Goal: Task Accomplishment & Management: Manage account settings

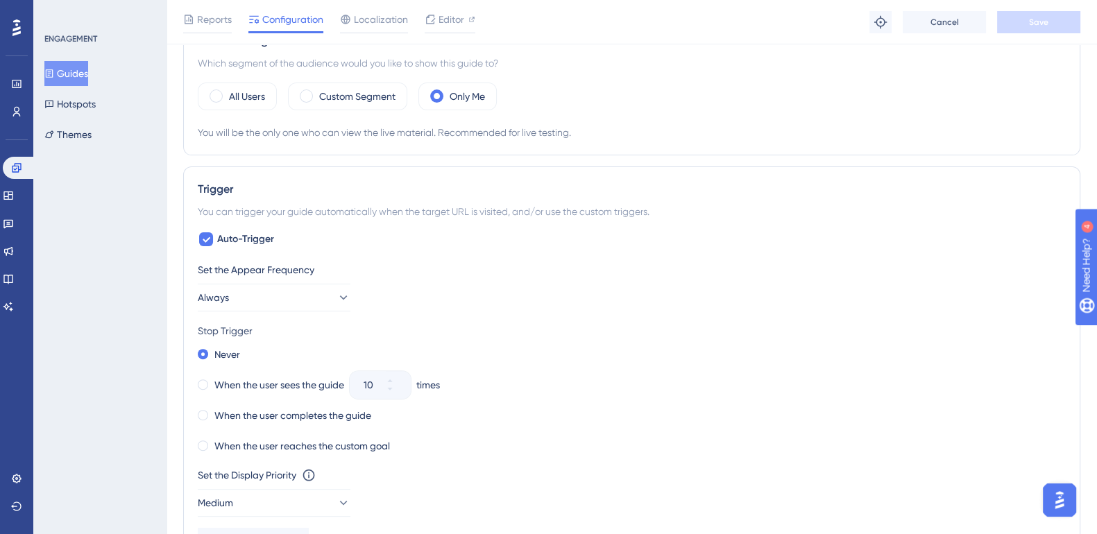
scroll to position [520, 0]
click at [12, 168] on icon at bounding box center [16, 167] width 9 height 9
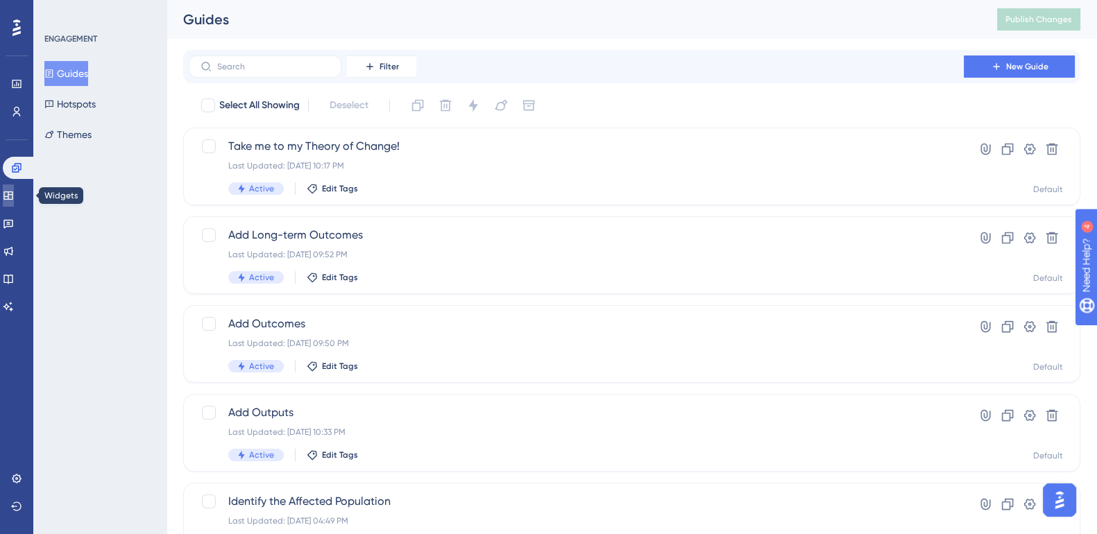
click at [12, 196] on icon at bounding box center [7, 195] width 9 height 8
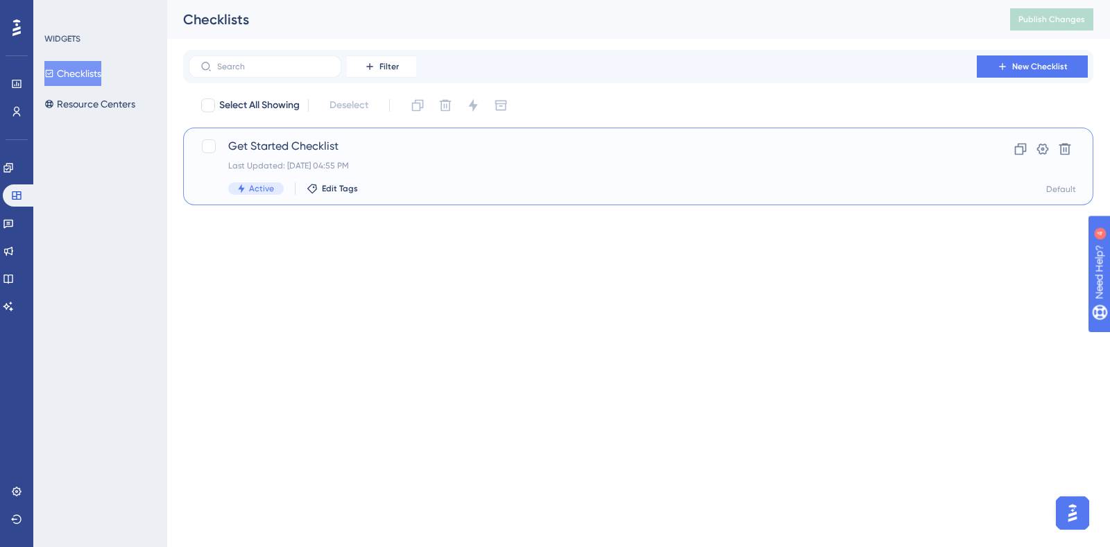
click at [298, 150] on span "Get Started Checklist" at bounding box center [582, 146] width 709 height 17
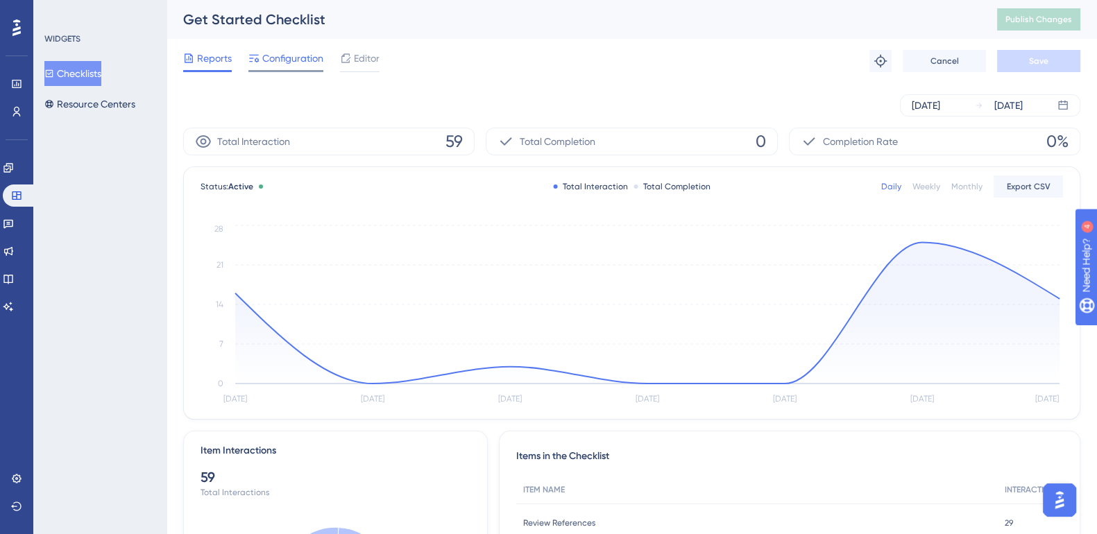
click at [292, 57] on span "Configuration" at bounding box center [292, 58] width 61 height 17
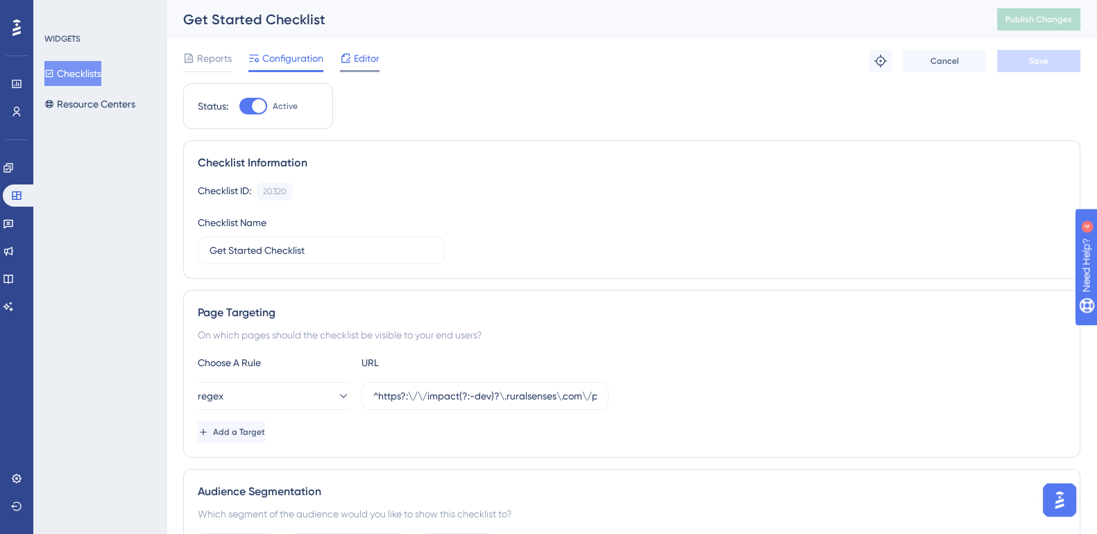
click at [362, 60] on span "Editor" at bounding box center [367, 58] width 26 height 17
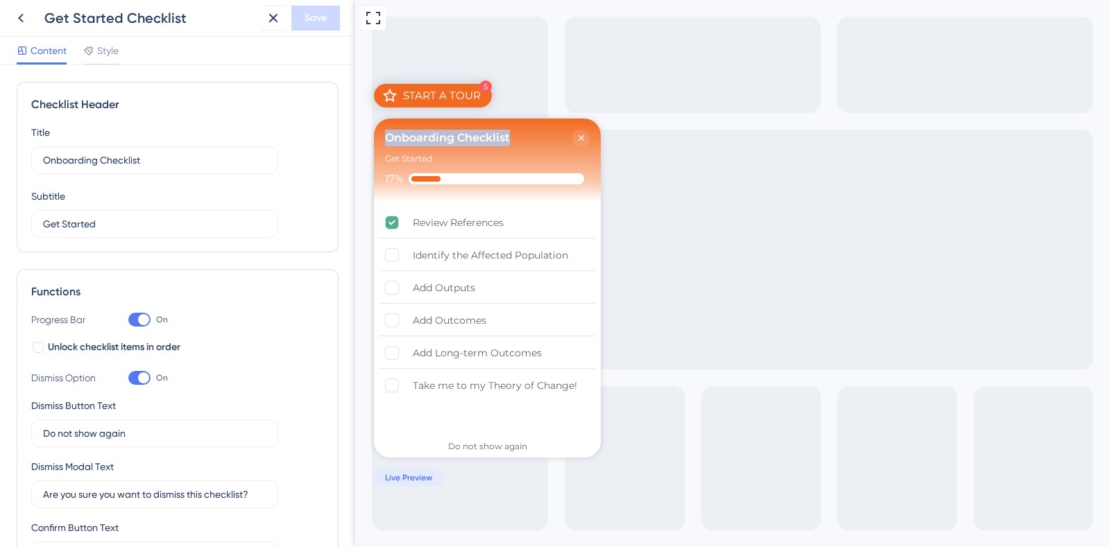
drag, startPoint x: 520, startPoint y: 136, endPoint x: 384, endPoint y: 133, distance: 136.0
click at [385, 133] on div "Onboarding Checklist" at bounding box center [477, 138] width 185 height 17
copy div "Onboarding Checklist"
click at [139, 160] on input "Onboarding Checklist" at bounding box center [154, 160] width 223 height 15
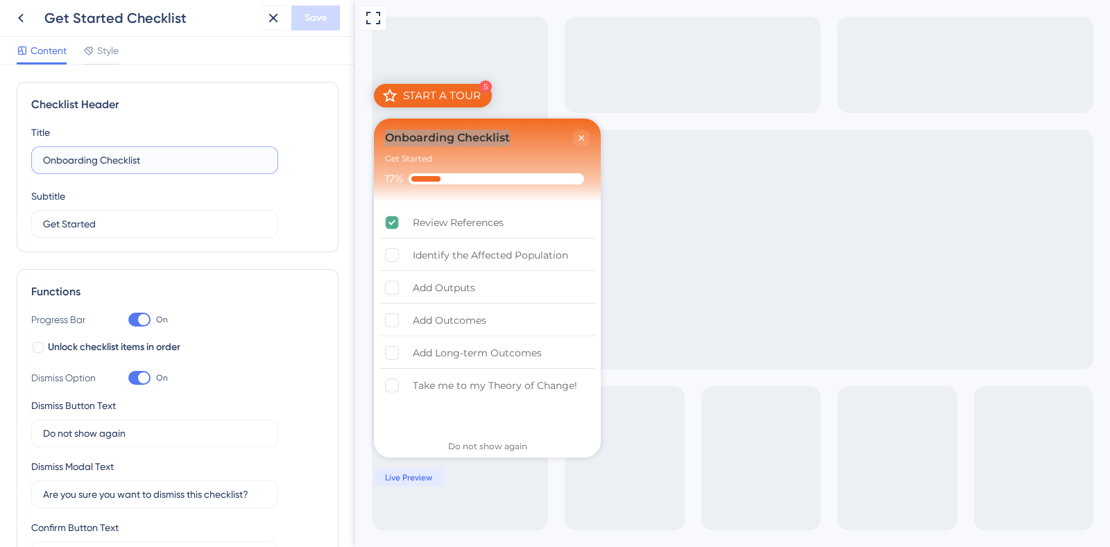
click at [139, 160] on input "Onboarding Checklist" at bounding box center [154, 160] width 223 height 15
click at [114, 56] on span "Style" at bounding box center [108, 50] width 22 height 17
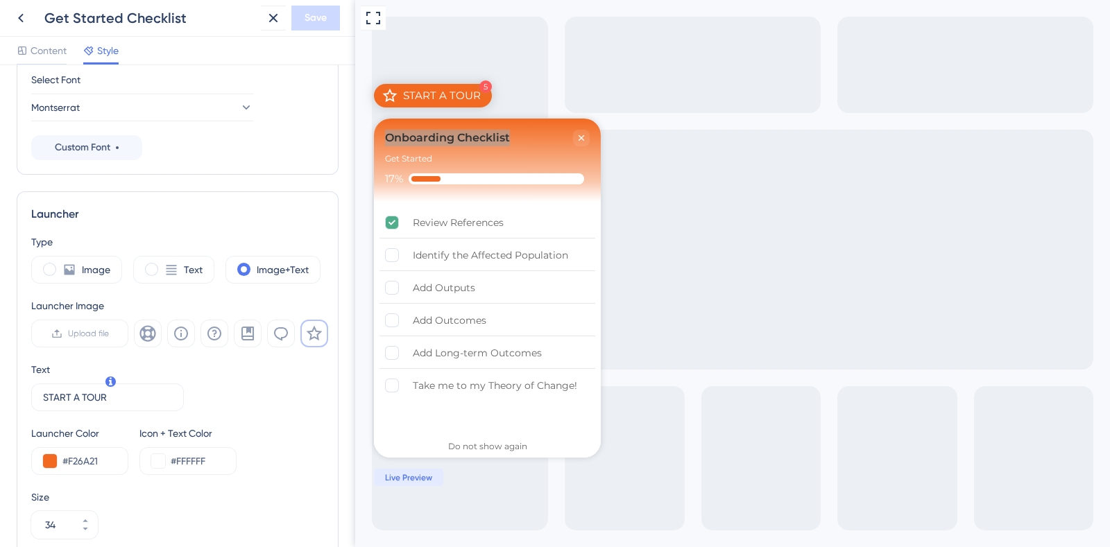
scroll to position [260, 0]
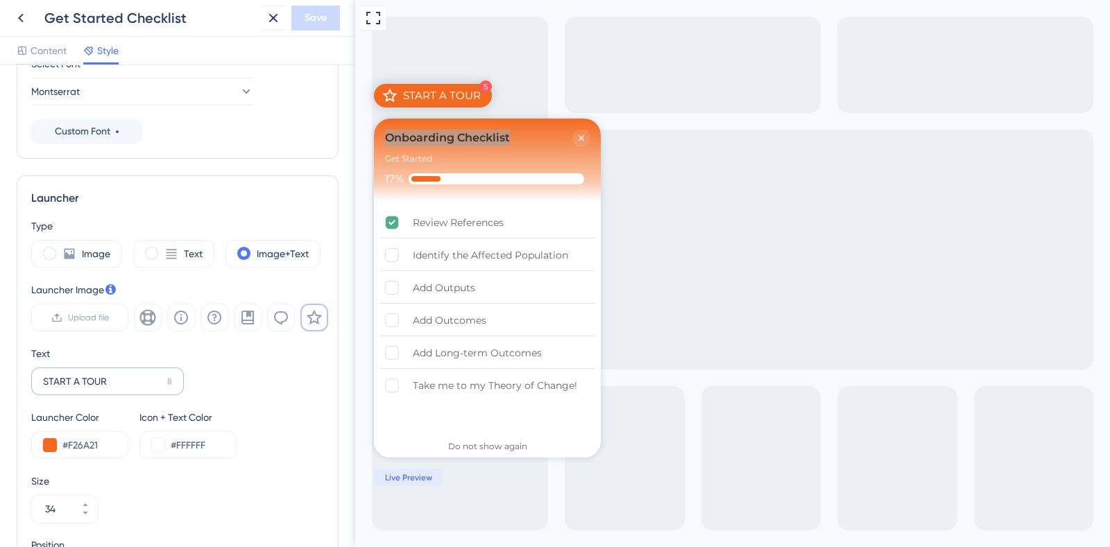
click at [135, 370] on label "START A TOUR 8" at bounding box center [107, 382] width 153 height 28
click at [135, 374] on input "START A TOUR" at bounding box center [102, 381] width 119 height 15
click at [135, 370] on label "START A TOUR 8" at bounding box center [107, 382] width 153 height 28
click at [135, 374] on input "START A TOUR" at bounding box center [102, 381] width 119 height 15
click at [135, 370] on label "START A TOUR 8" at bounding box center [107, 382] width 153 height 28
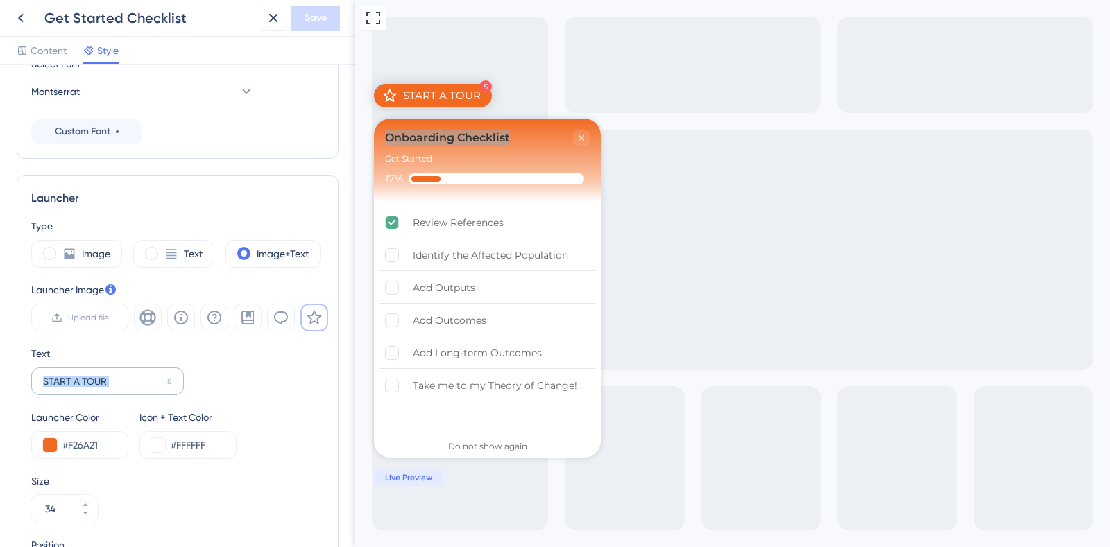
click at [135, 374] on input "START A TOUR" at bounding box center [102, 381] width 119 height 15
click at [135, 370] on label "START A TOUR 8" at bounding box center [107, 382] width 153 height 28
click at [135, 374] on input "START A TOUR" at bounding box center [102, 381] width 119 height 15
click at [135, 370] on label "START A TOUR 8" at bounding box center [107, 382] width 153 height 28
click at [135, 374] on input "START A TOUR" at bounding box center [102, 381] width 119 height 15
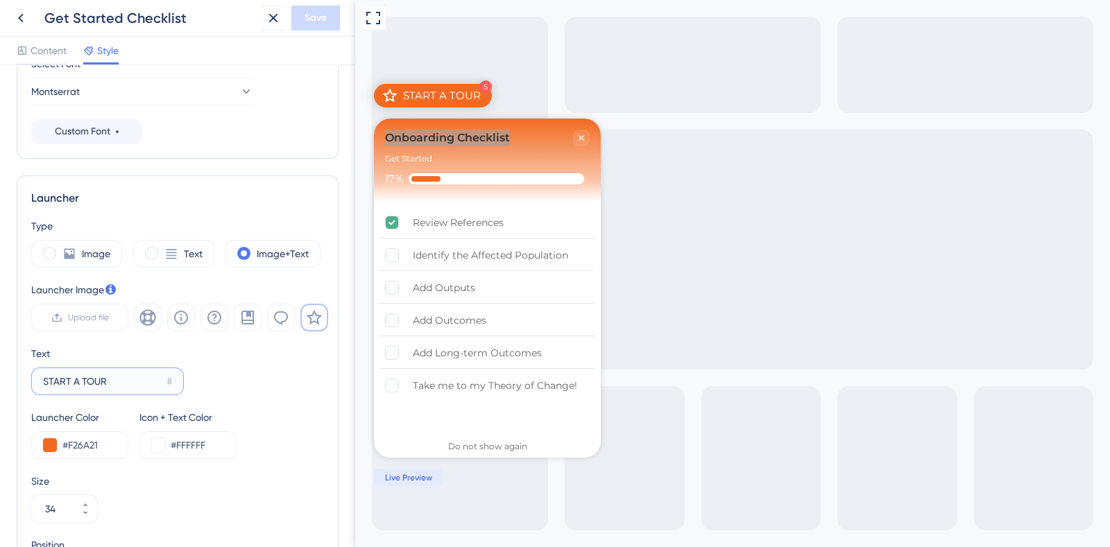
click at [129, 381] on input "START A TOUR" at bounding box center [102, 381] width 119 height 15
paste input "Onboarding Checklist"
type input "Onboarding Checklist"
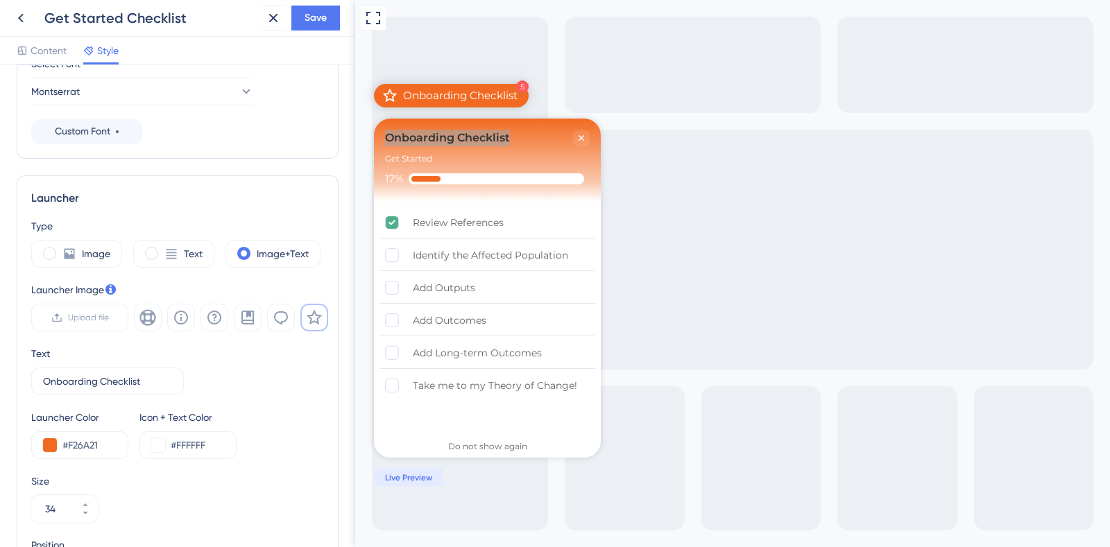
click at [291, 378] on div "Text Onboarding Checklist 0" at bounding box center [177, 370] width 293 height 50
click at [494, 132] on div "Onboarding Checklist" at bounding box center [447, 138] width 125 height 17
click at [316, 27] on button "Save" at bounding box center [315, 18] width 49 height 25
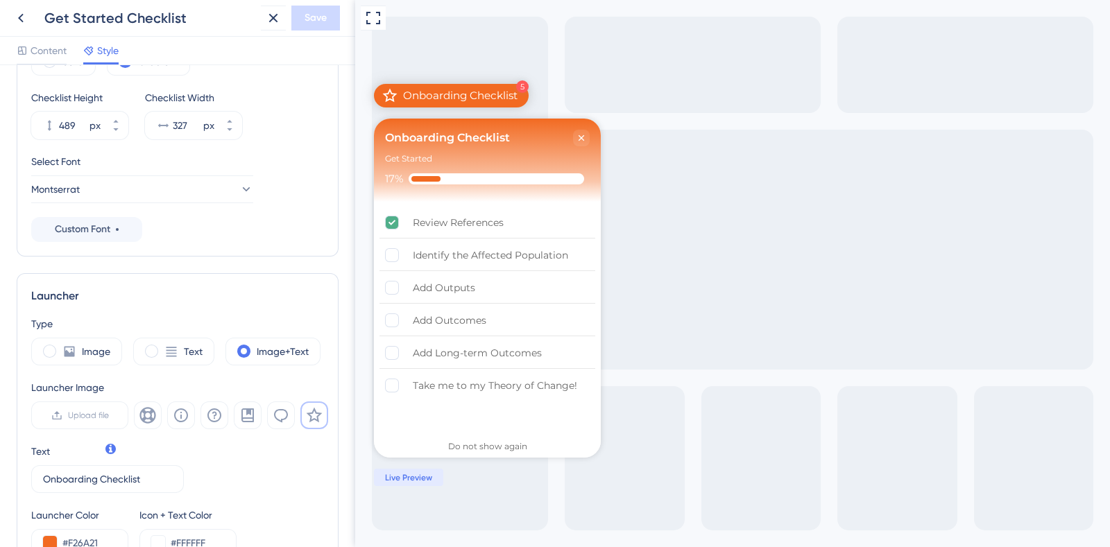
scroll to position [0, 0]
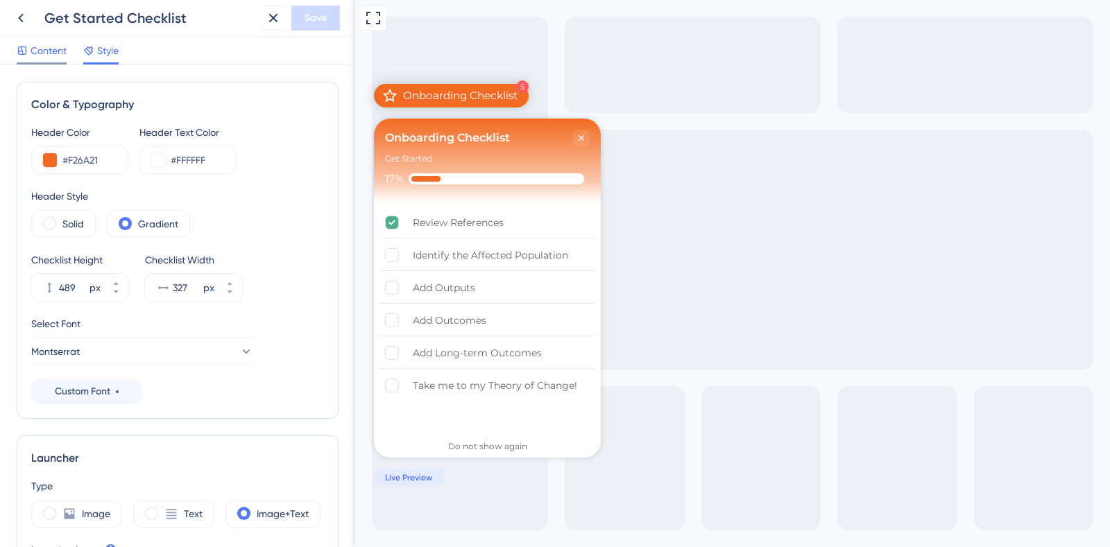
click at [52, 62] on div at bounding box center [42, 63] width 50 height 2
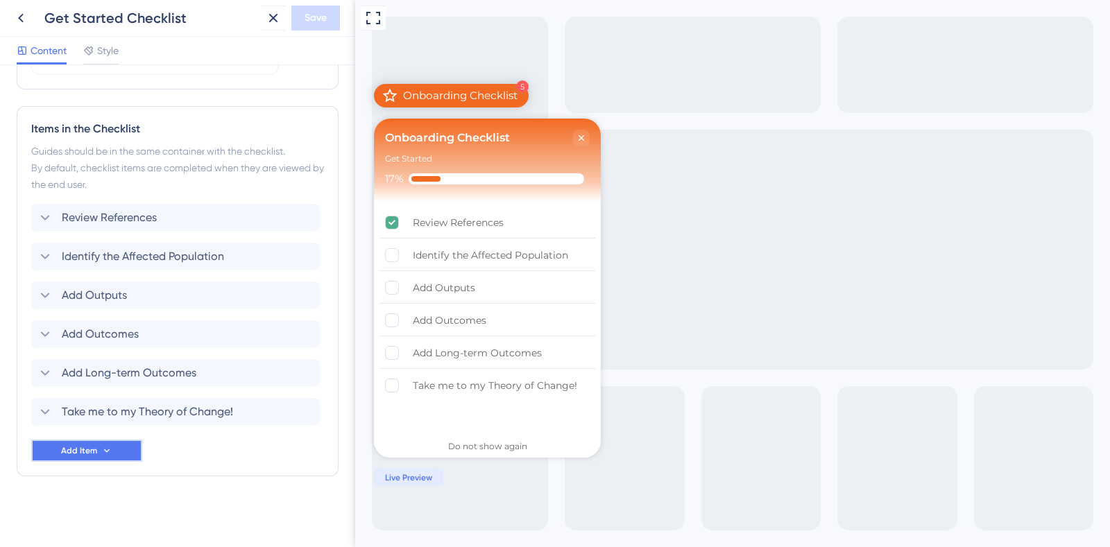
click at [103, 451] on icon at bounding box center [106, 450] width 11 height 11
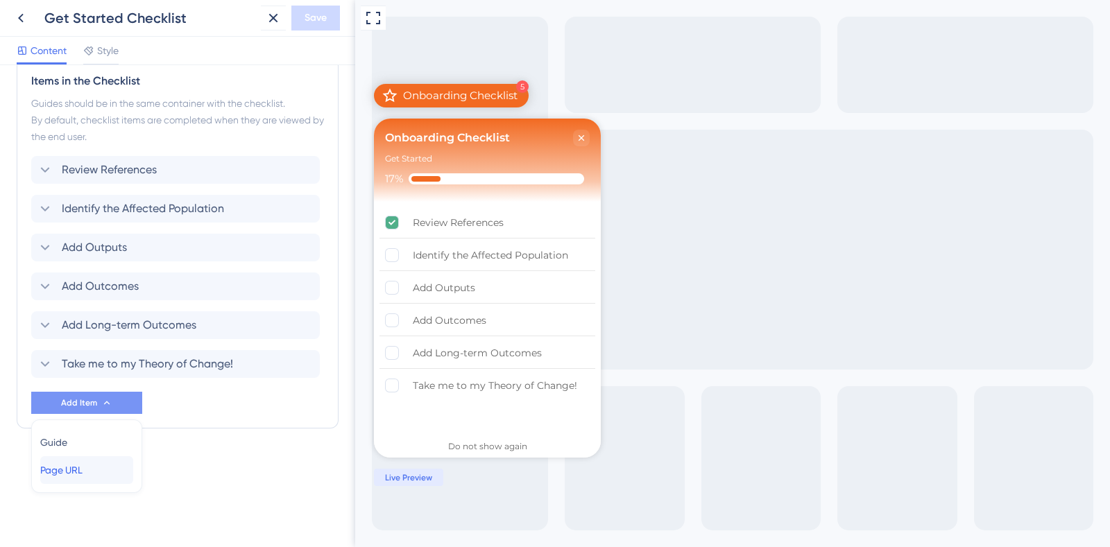
click at [98, 468] on div "Page URL Page URL" at bounding box center [86, 470] width 93 height 28
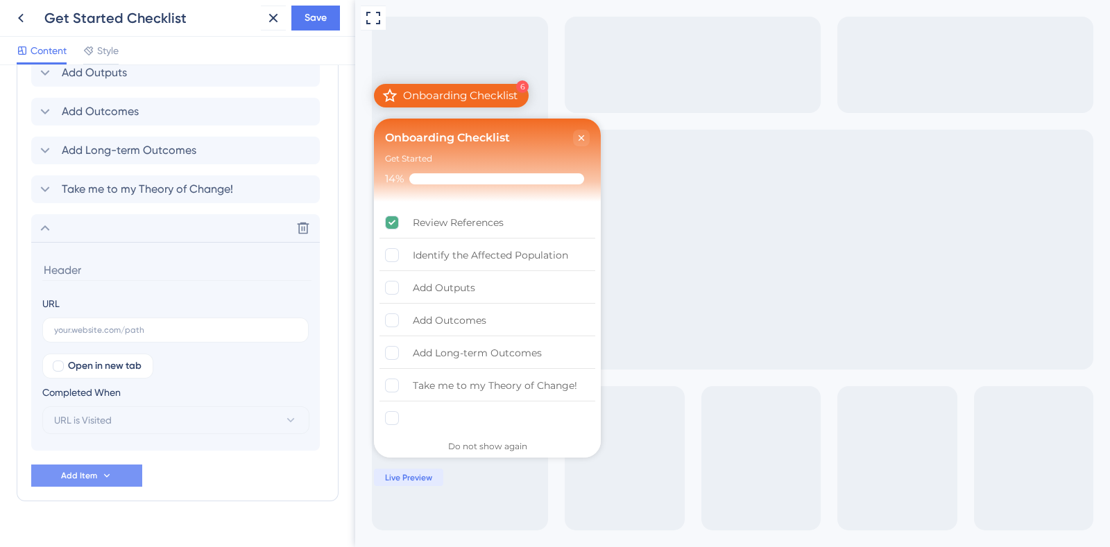
scroll to position [803, 0]
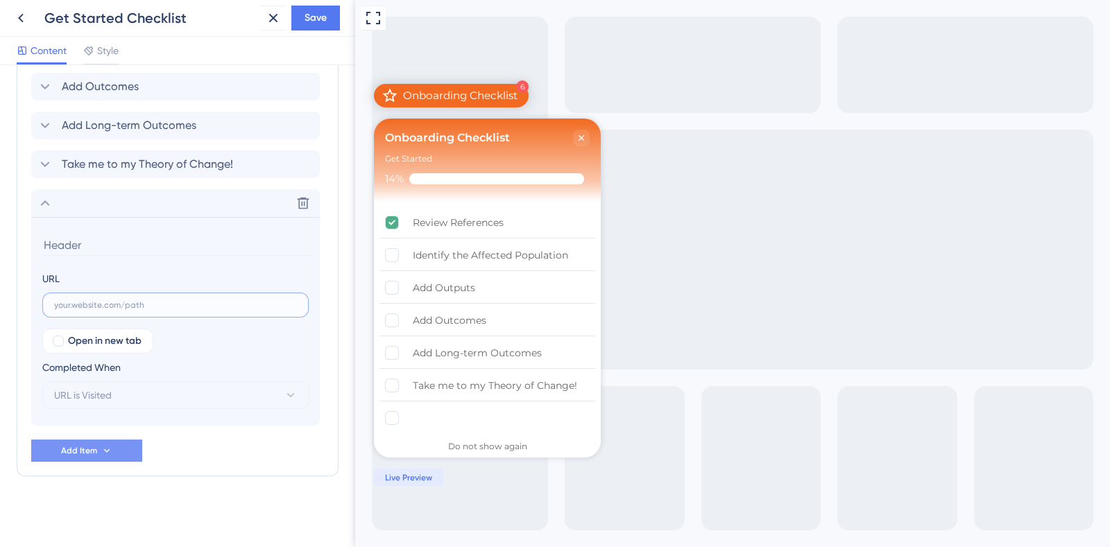
click at [118, 308] on input "text" at bounding box center [175, 305] width 243 height 10
click at [116, 337] on span "Open in new tab" at bounding box center [105, 341] width 74 height 17
checkbox input "false"
click at [112, 363] on div "Completed When" at bounding box center [175, 367] width 267 height 17
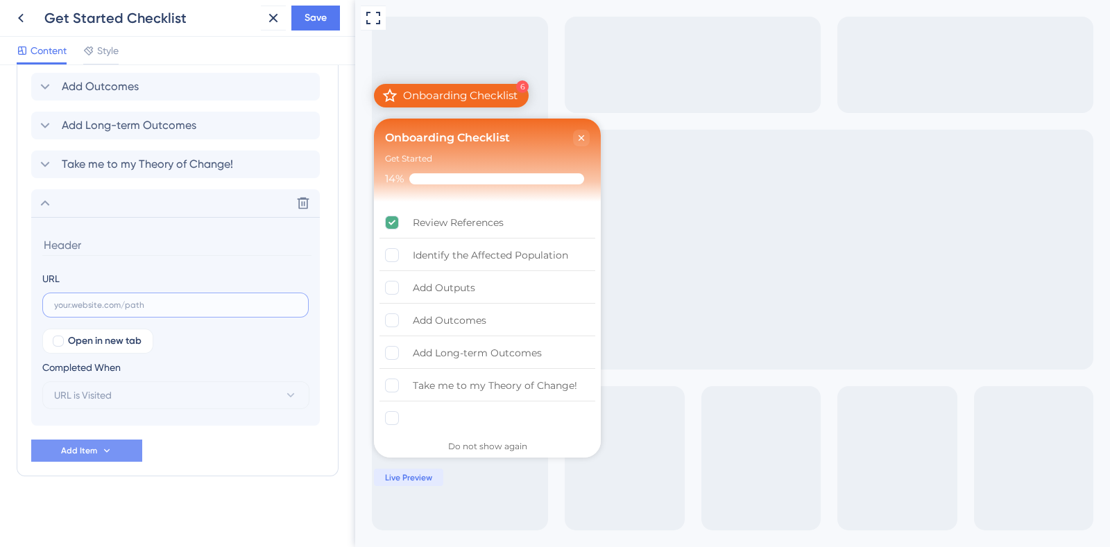
click at [123, 301] on input "text" at bounding box center [175, 305] width 243 height 10
click at [144, 307] on input "text" at bounding box center [175, 305] width 243 height 10
paste input "^https?:\/\/impact(?:-dev)?\.ruralsenses\.com\/projects\/[a-fA-F0-9]{24}\/refer…"
type input "^https?:\/\/impact(?:-dev)?\.ruralsenses\.com\/projects\/[a-fA-F0-9]{24}\/refer…"
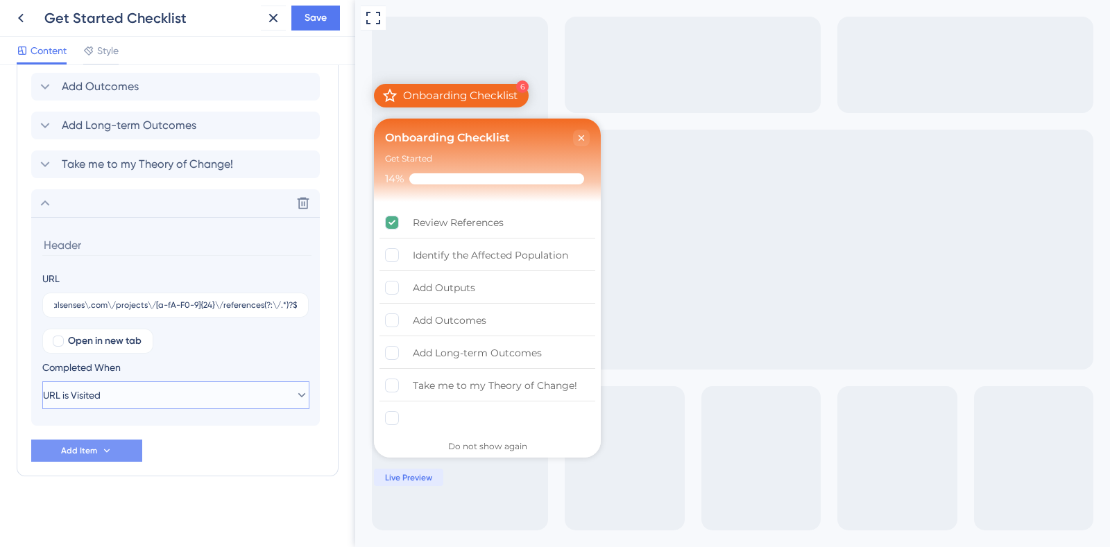
click at [246, 393] on button "URL is Visited" at bounding box center [175, 395] width 267 height 28
click at [217, 459] on div "Goal is Reached Goal is Reached" at bounding box center [175, 466] width 249 height 28
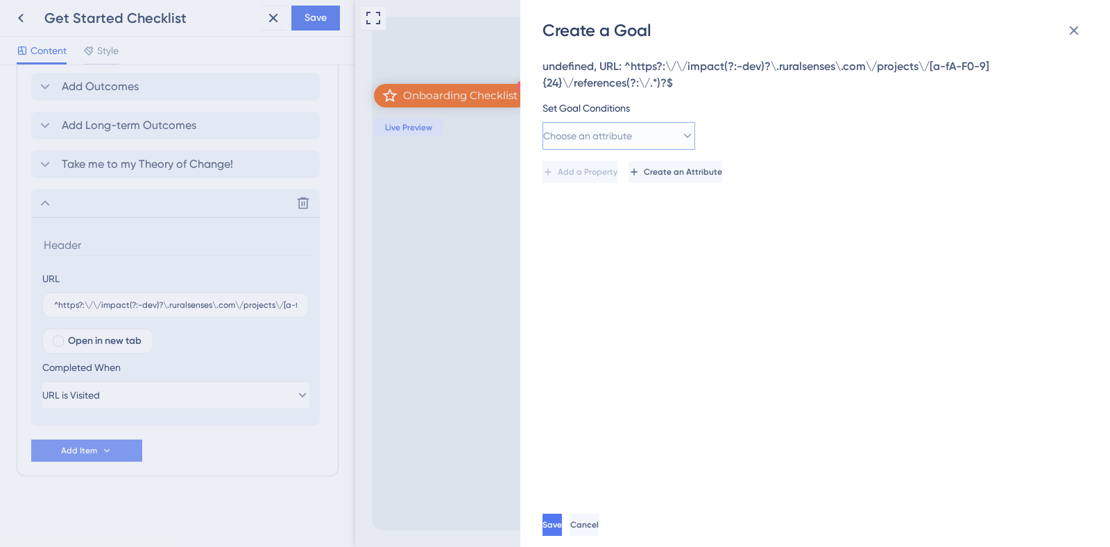
click at [632, 140] on span "Choose an attribute" at bounding box center [587, 136] width 89 height 17
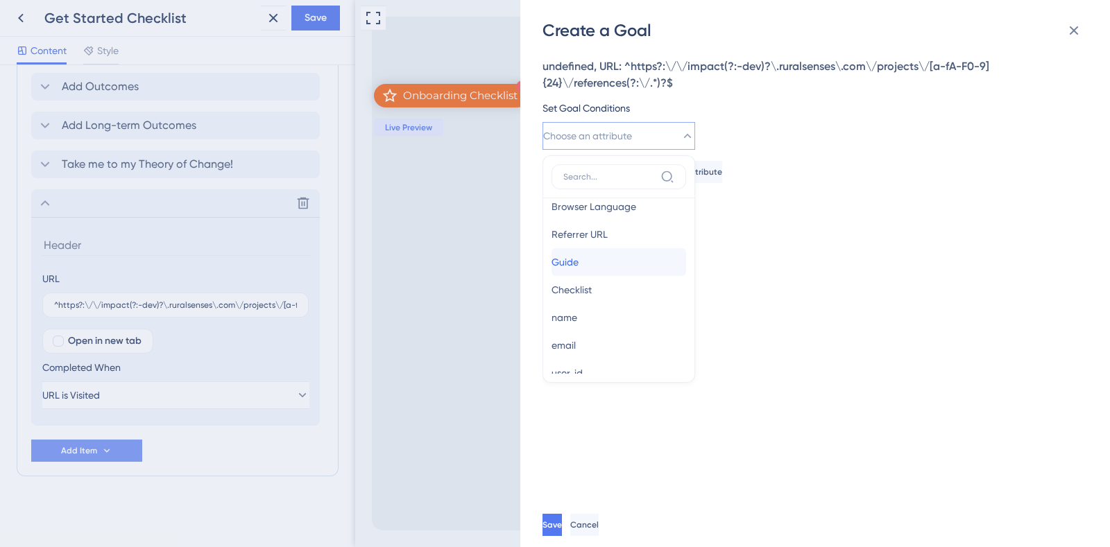
click at [625, 270] on div "Guide Guide" at bounding box center [618, 262] width 135 height 28
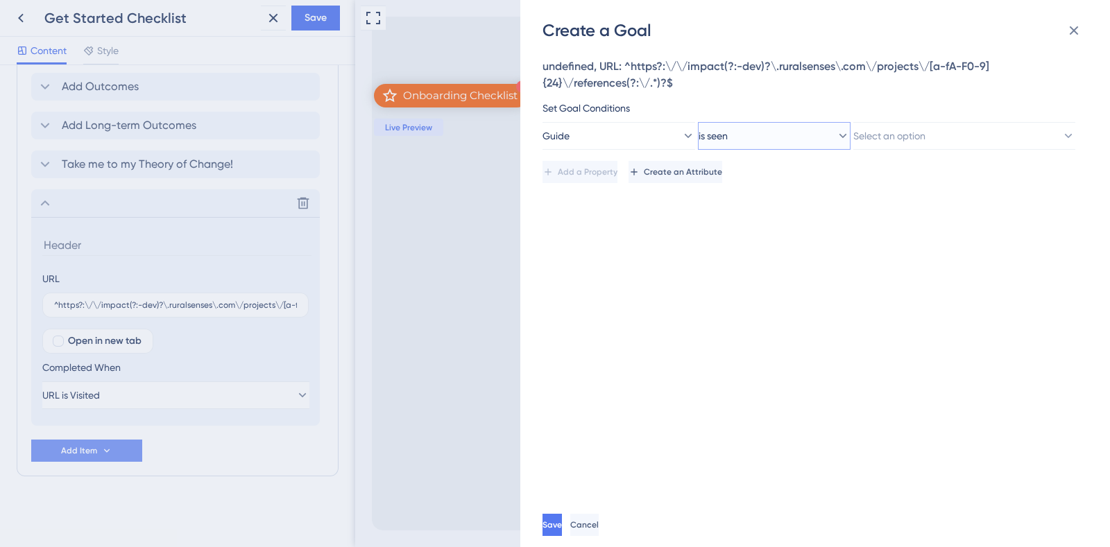
click at [797, 147] on button "is seen" at bounding box center [774, 136] width 153 height 28
click at [807, 228] on div "is completed is completed" at bounding box center [774, 234] width 135 height 28
click at [926, 137] on span "Select an option" at bounding box center [890, 136] width 72 height 17
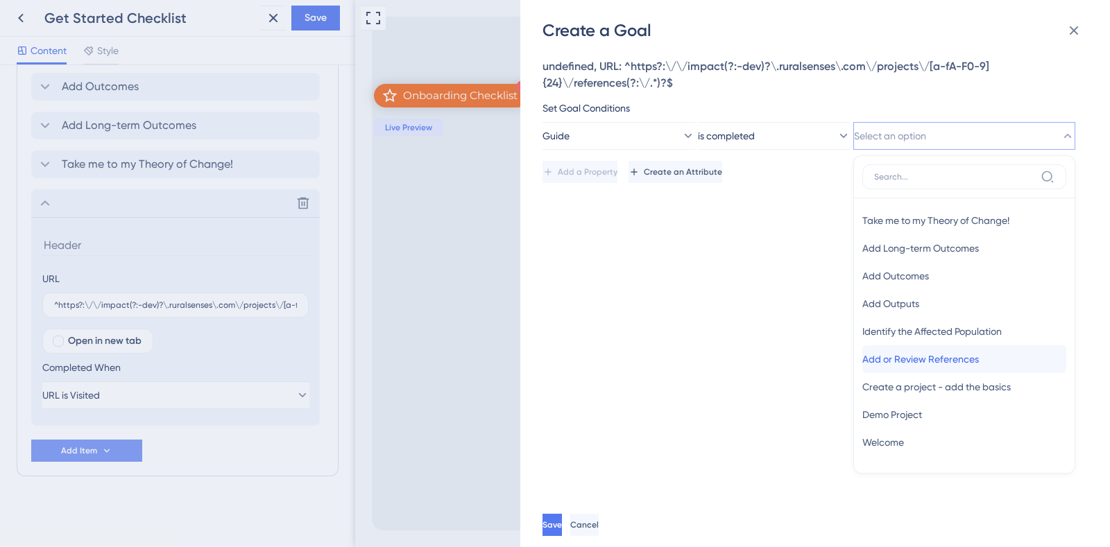
click at [978, 362] on span "Add or Review References" at bounding box center [920, 359] width 117 height 17
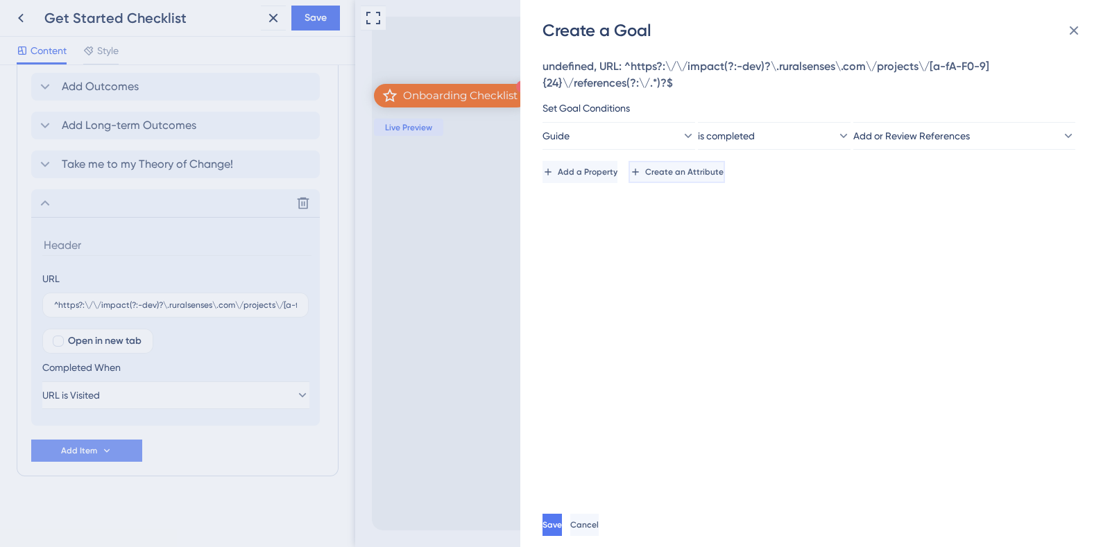
click at [641, 171] on icon at bounding box center [635, 171] width 11 height 11
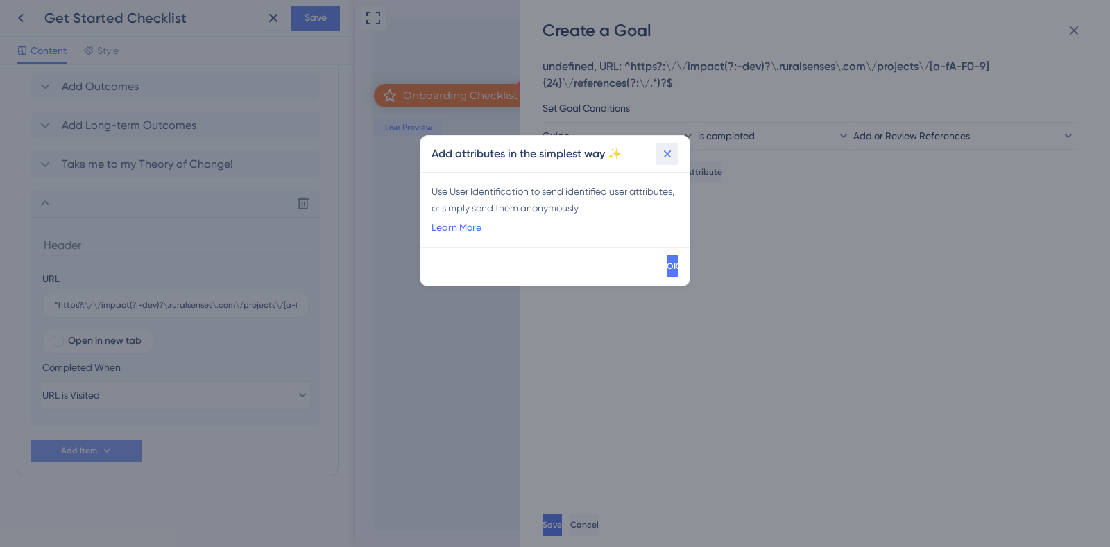
click at [663, 147] on icon at bounding box center [667, 154] width 14 height 14
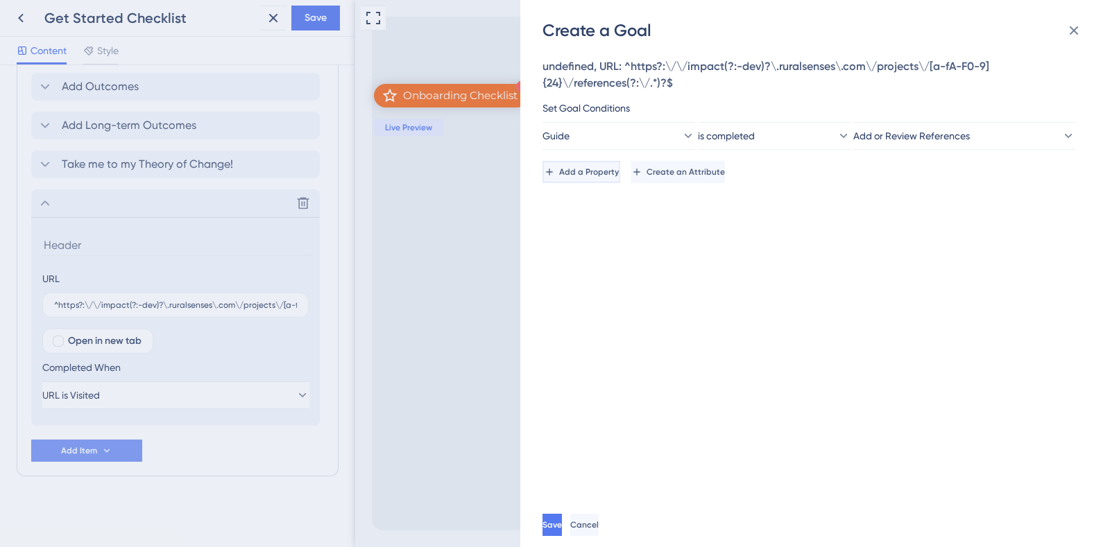
click at [593, 177] on span "Add a Property" at bounding box center [589, 171] width 60 height 11
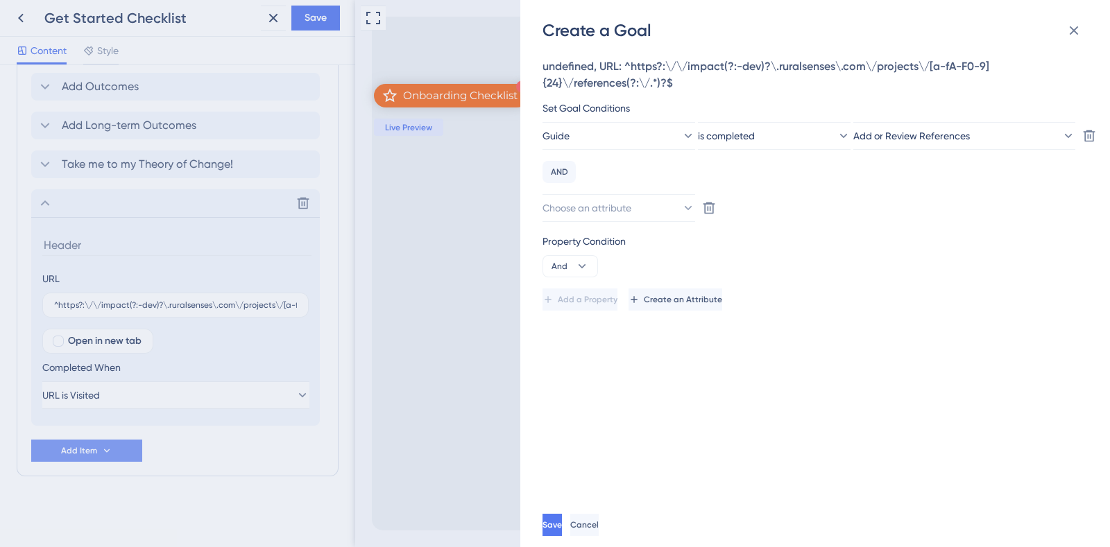
click at [607, 191] on div "Guide is completed Add or Review References Delete AND Choose an attribute Dele…" at bounding box center [810, 172] width 537 height 100
click at [612, 201] on span "Choose an attribute" at bounding box center [587, 208] width 89 height 17
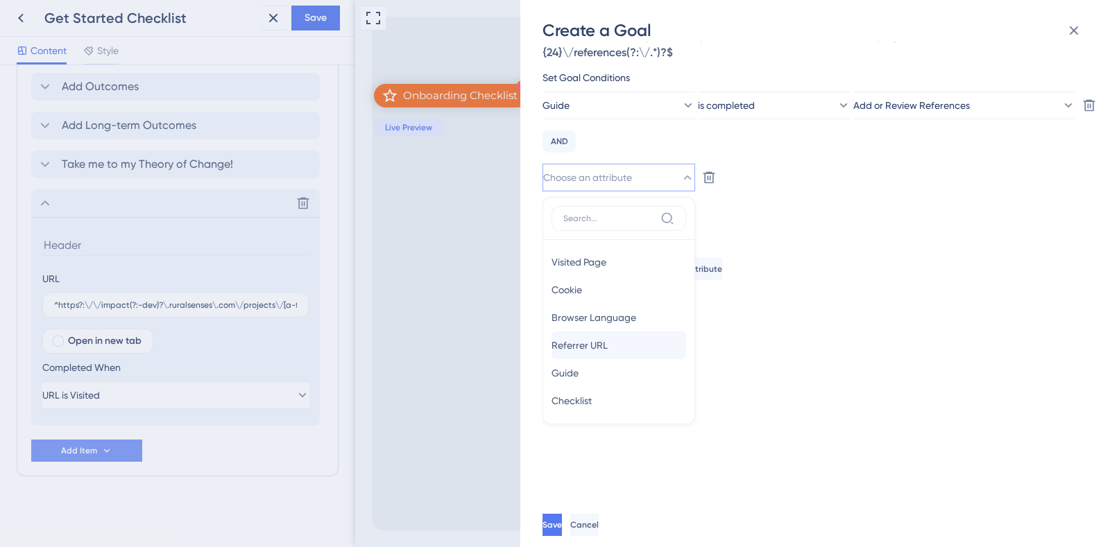
scroll to position [0, 0]
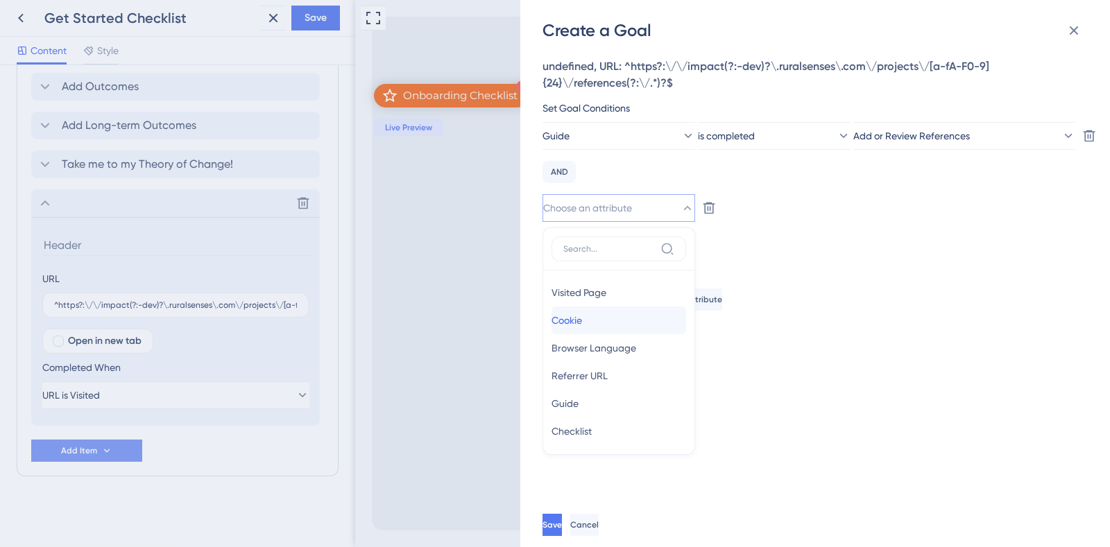
click at [631, 318] on div "Cookie Cookie" at bounding box center [618, 321] width 135 height 28
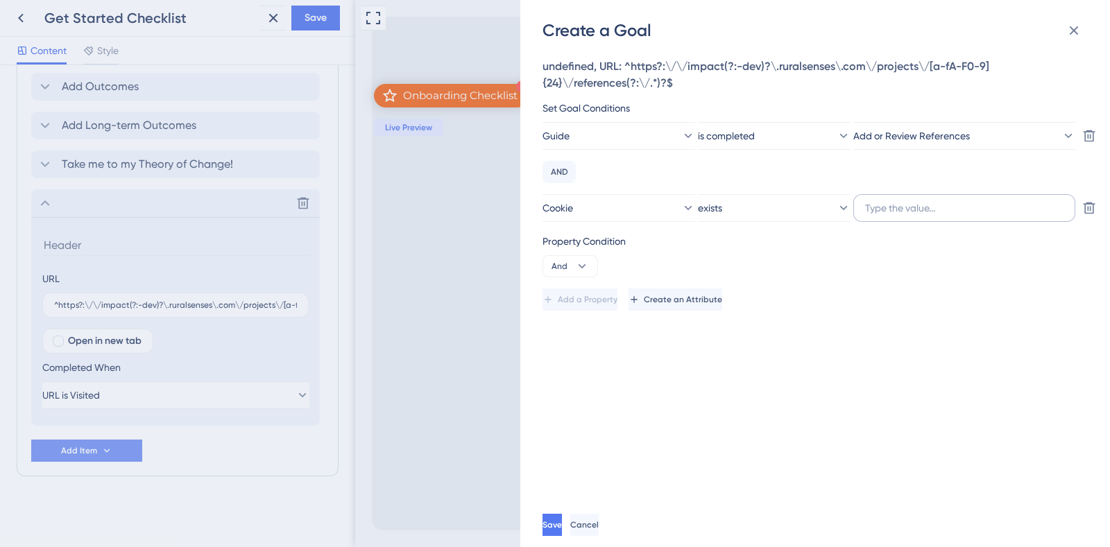
click at [896, 220] on label at bounding box center [964, 208] width 222 height 28
click at [896, 216] on input "text" at bounding box center [964, 207] width 198 height 15
click at [1096, 147] on button at bounding box center [1089, 136] width 22 height 22
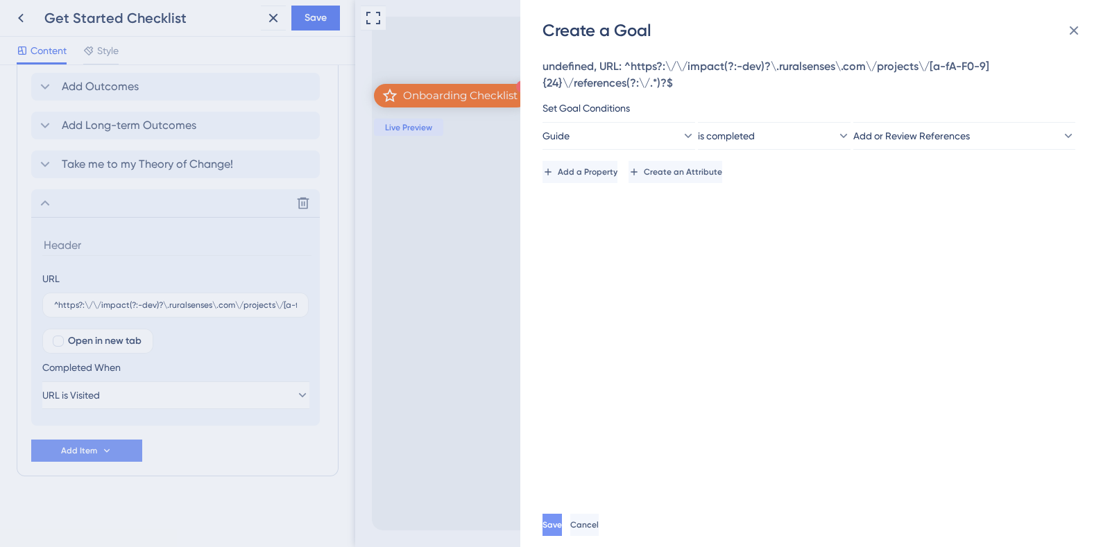
click at [562, 529] on span "Save" at bounding box center [551, 525] width 19 height 11
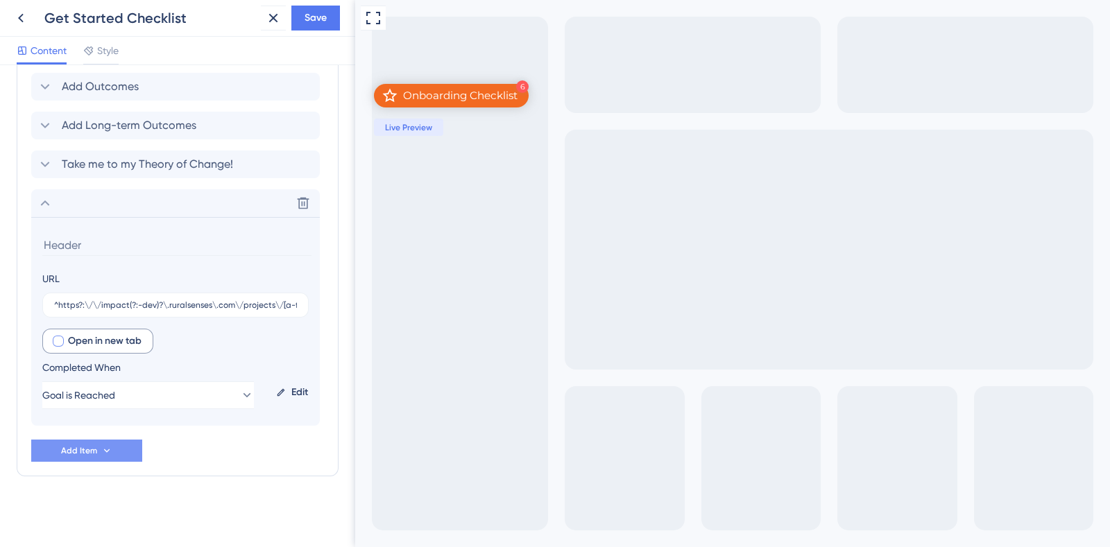
click at [63, 344] on div at bounding box center [58, 341] width 14 height 14
click at [60, 343] on icon at bounding box center [58, 341] width 6 height 11
checkbox input "false"
click at [126, 449] on button "Add Item" at bounding box center [86, 451] width 111 height 22
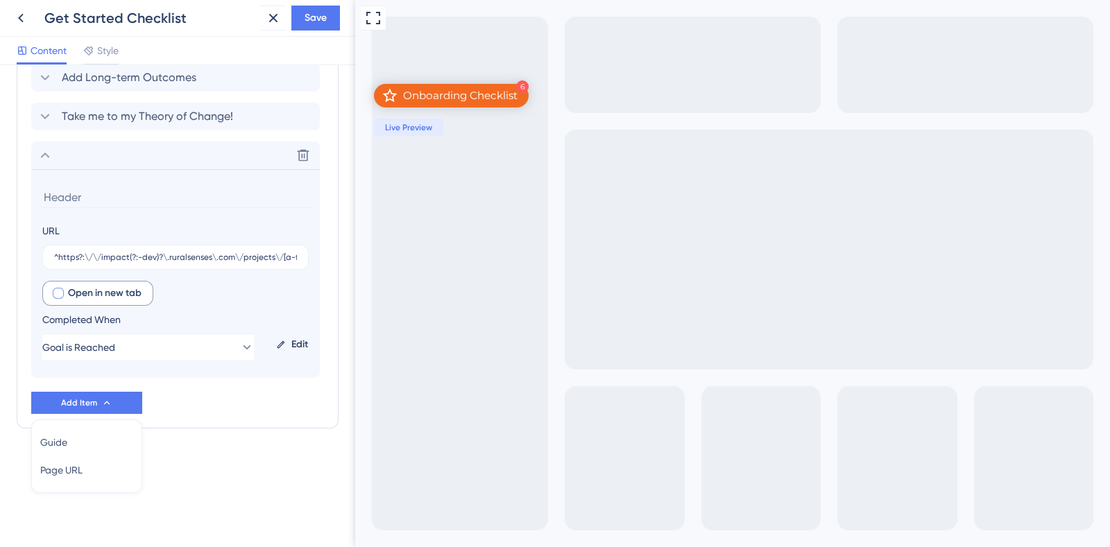
click at [483, 106] on div "6 Onboarding Checklist" at bounding box center [451, 96] width 155 height 24
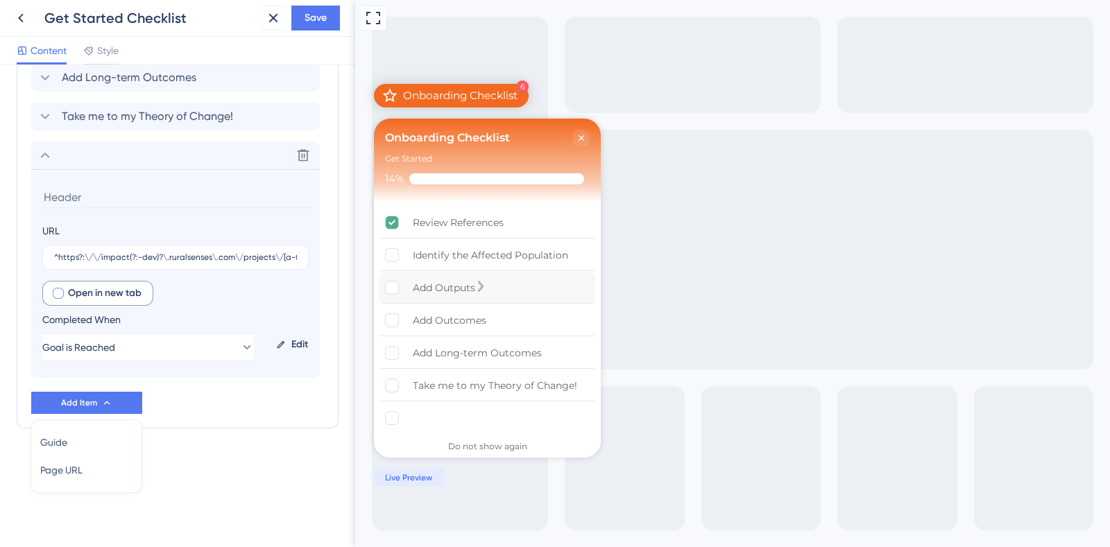
scroll to position [8, 0]
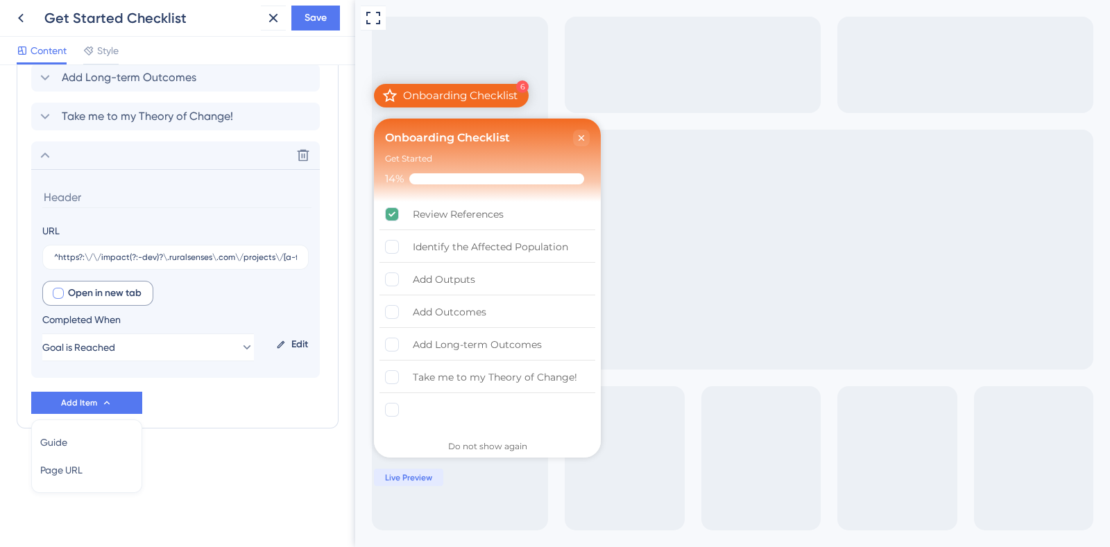
click at [130, 227] on div "URL ^https?:\/\/impact(?:-dev)?\.ruralsenses\.com\/projects\/[a-fA-F0-9]{24}\/r…" at bounding box center [175, 246] width 266 height 47
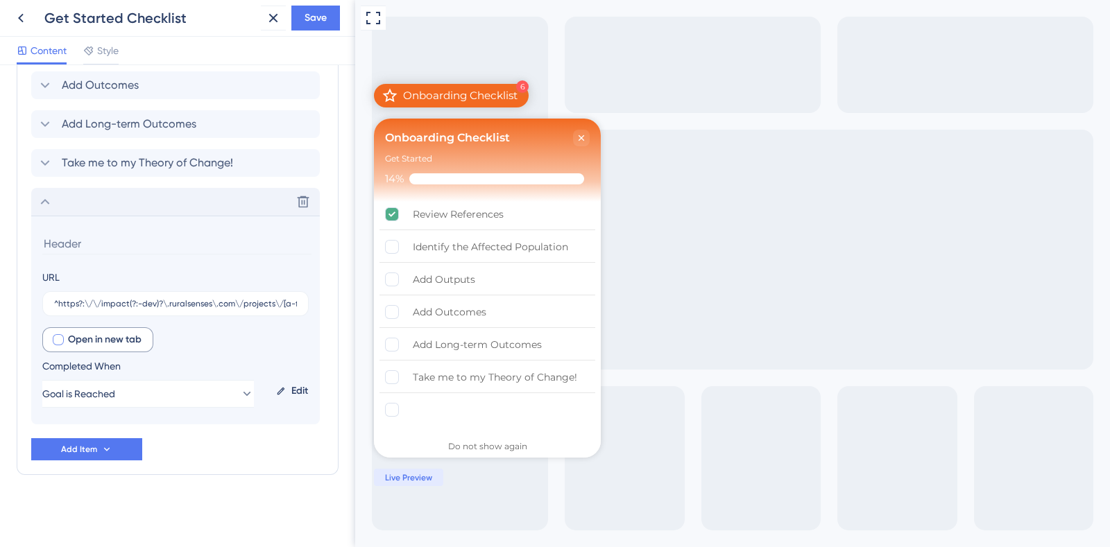
scroll to position [803, 0]
click at [130, 257] on section "URL ^https?:\/\/impact(?:-dev)?\.ruralsenses\.com\/projects\/[a-fA-F0-9]{24}\/r…" at bounding box center [175, 321] width 289 height 209
click at [45, 204] on icon at bounding box center [45, 203] width 17 height 17
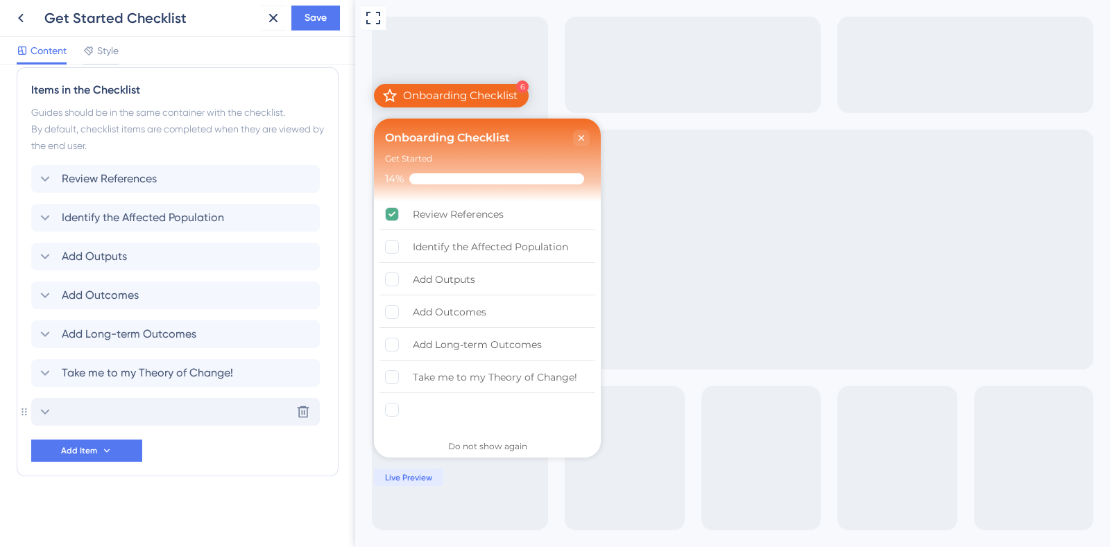
click at [85, 415] on div "Delete" at bounding box center [175, 412] width 289 height 28
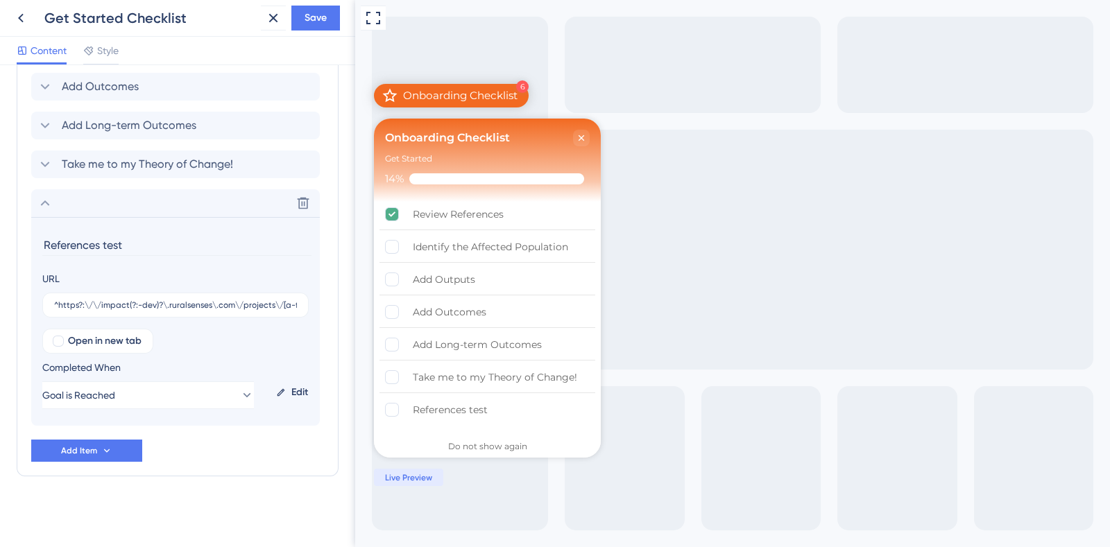
type input "References test"
click at [467, 409] on div "References test" at bounding box center [450, 410] width 75 height 17
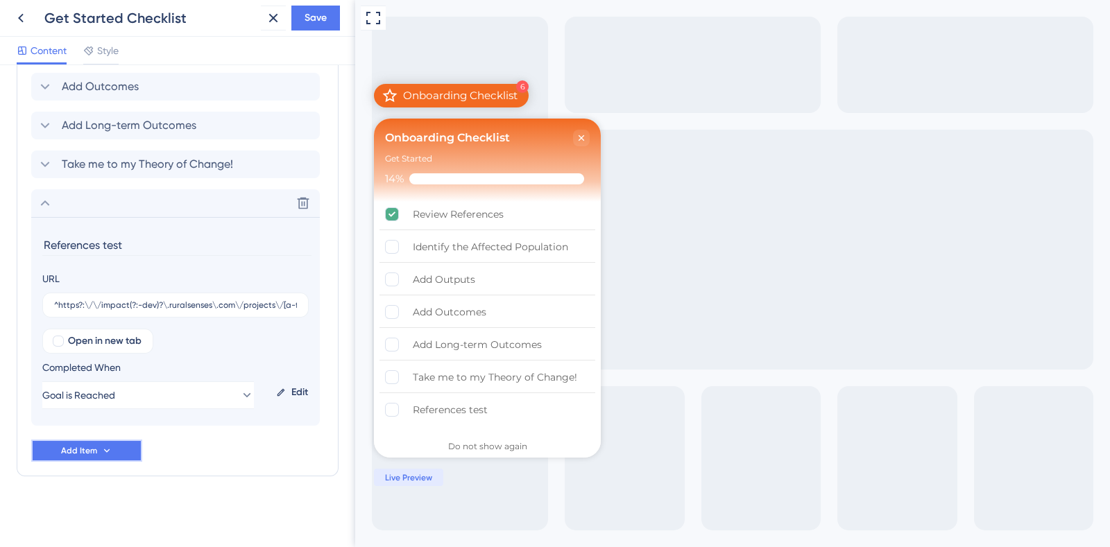
click at [112, 453] on button "Add Item" at bounding box center [86, 451] width 111 height 22
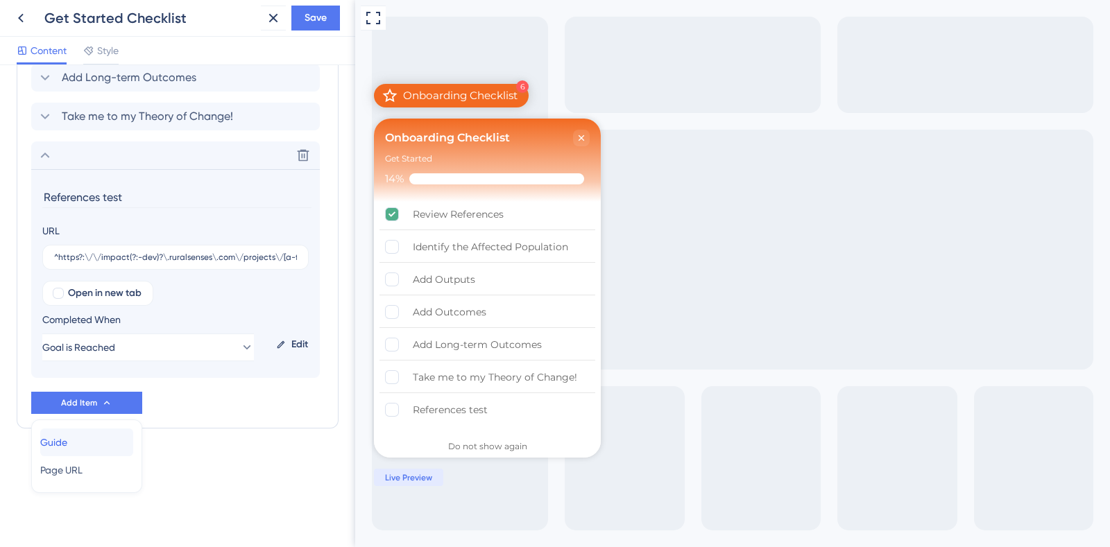
click at [110, 445] on div "Guide Guide" at bounding box center [86, 443] width 93 height 28
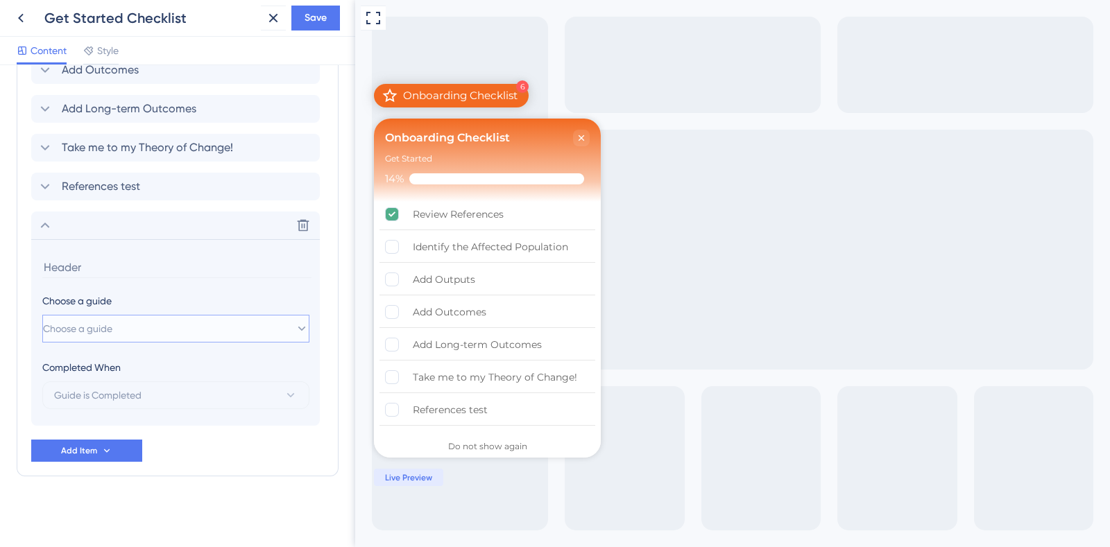
click at [125, 327] on button "Choose a guide" at bounding box center [175, 329] width 267 height 28
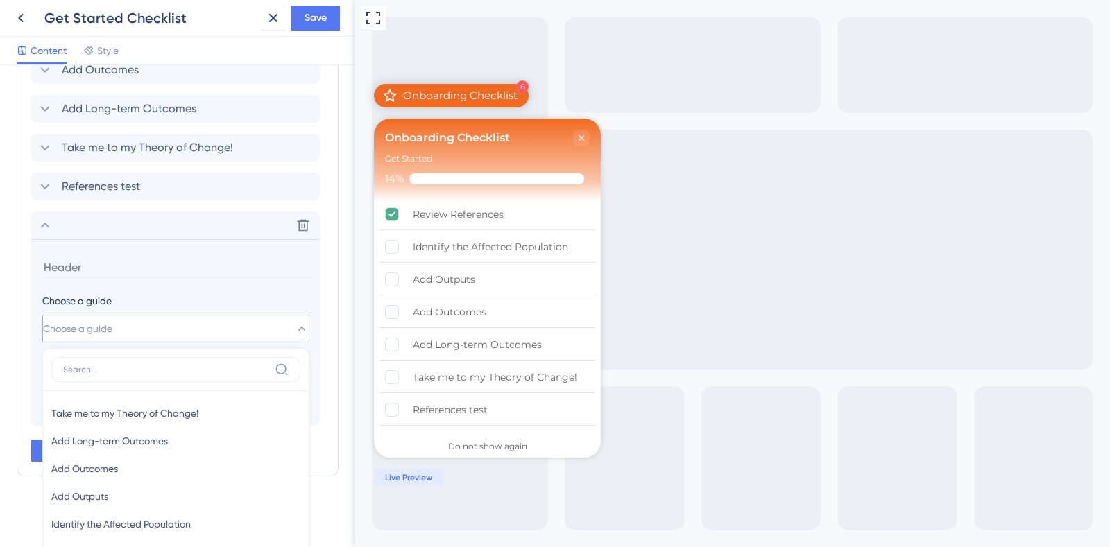
scroll to position [907, 0]
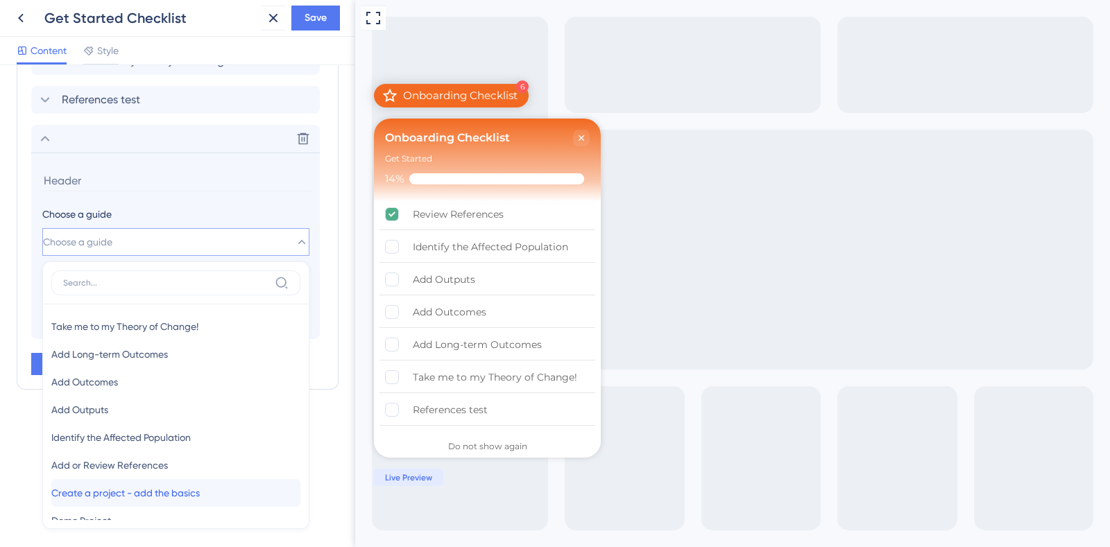
click at [150, 490] on span "Create a project - add the basics" at bounding box center [125, 493] width 148 height 17
type input "Create a project - add the basics"
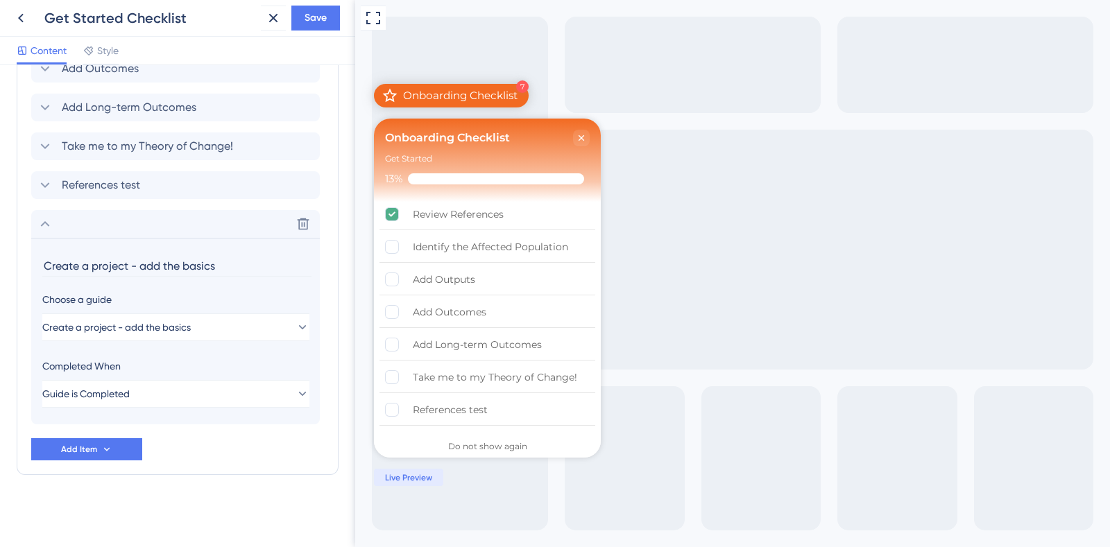
scroll to position [820, 0]
click at [163, 400] on button "Guide is Completed" at bounding box center [175, 395] width 267 height 28
click at [155, 438] on div "Guide is Completed Guide is Completed" at bounding box center [175, 438] width 249 height 28
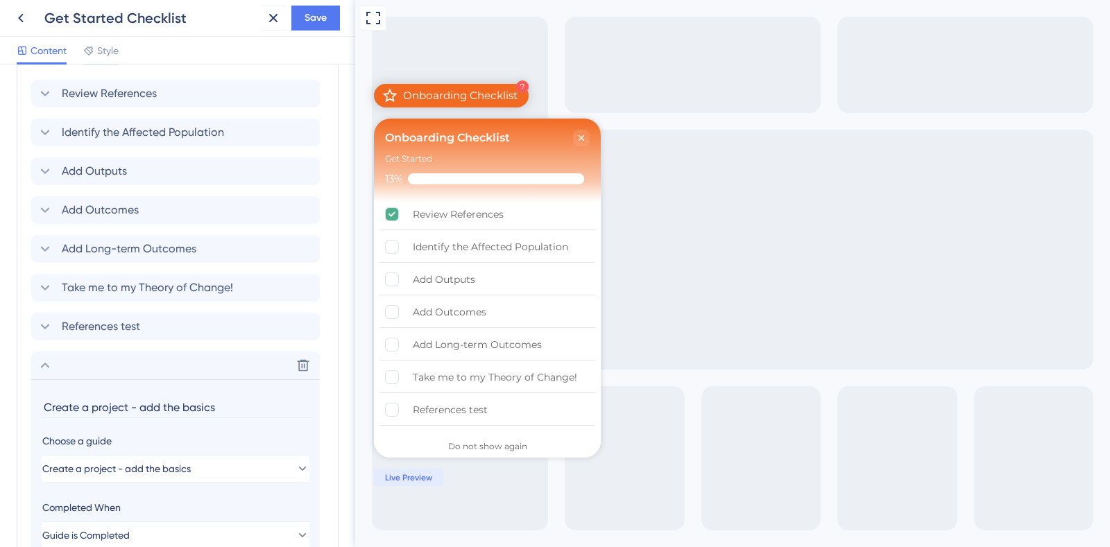
scroll to position [646, 0]
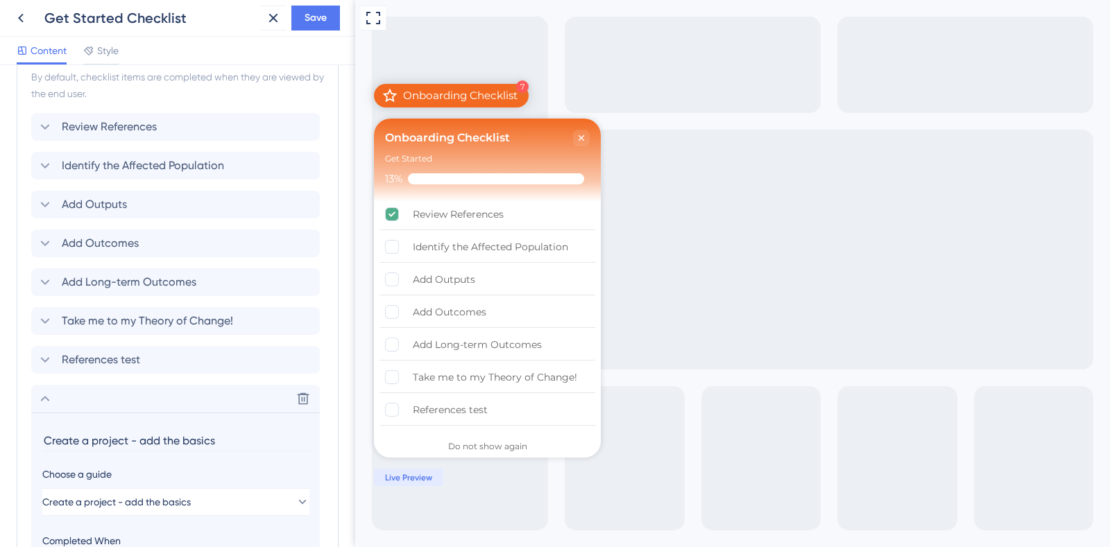
drag, startPoint x: 50, startPoint y: 390, endPoint x: 49, endPoint y: 343, distance: 46.5
click at [49, 343] on div "Review References Identify the Affected Population Add Outputs Add Outcomes Add…" at bounding box center [177, 356] width 293 height 486
click at [24, 421] on div "Items in the Checklist Guides should be in the same container with the checklis…" at bounding box center [178, 332] width 322 height 635
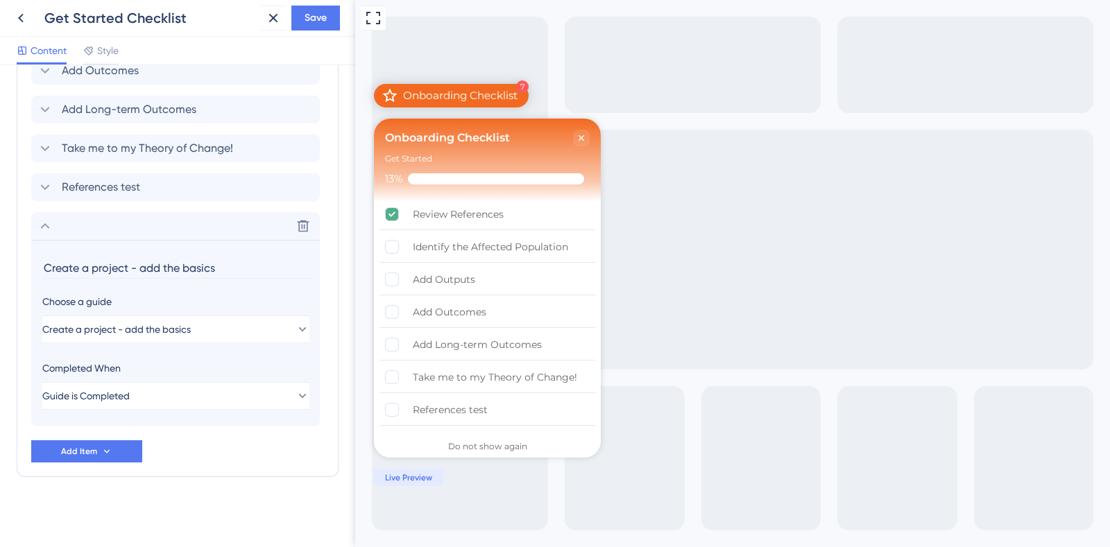
scroll to position [820, 0]
click at [248, 458] on div "Review References Identify the Affected Population Add Outputs Add Outcomes Add…" at bounding box center [177, 201] width 293 height 522
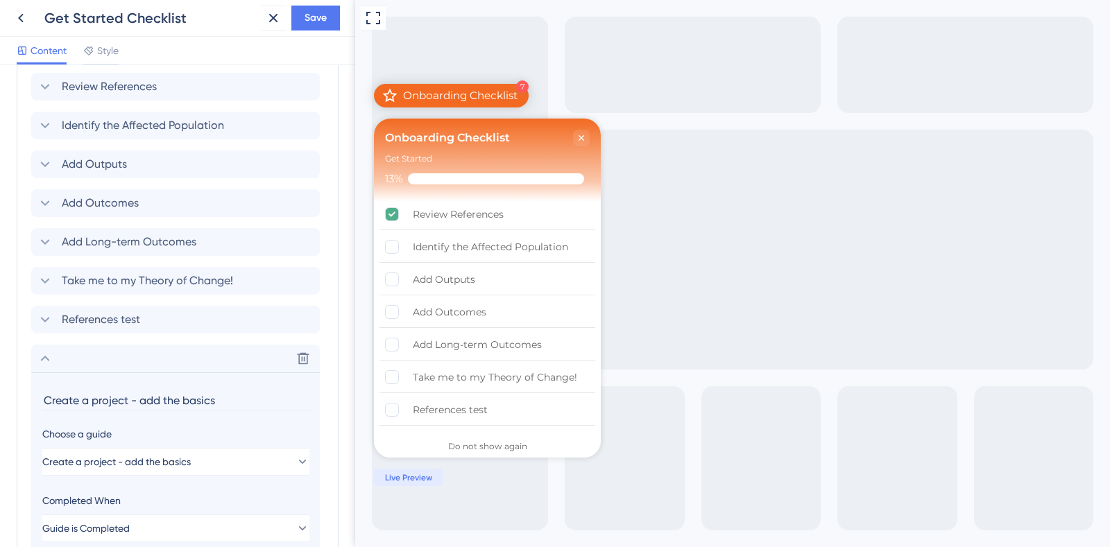
scroll to position [646, 0]
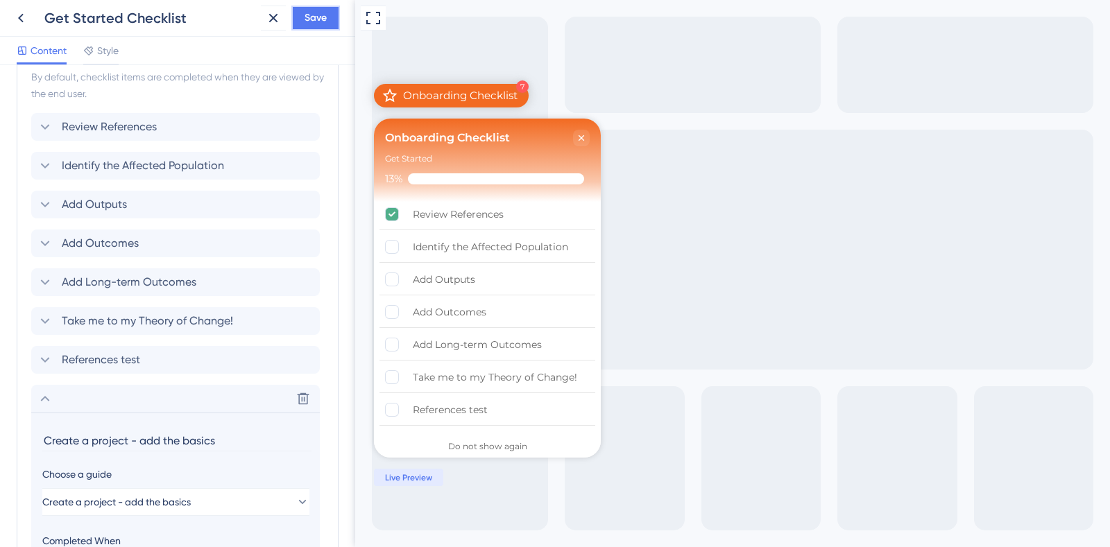
click at [309, 17] on span "Save" at bounding box center [315, 18] width 22 height 17
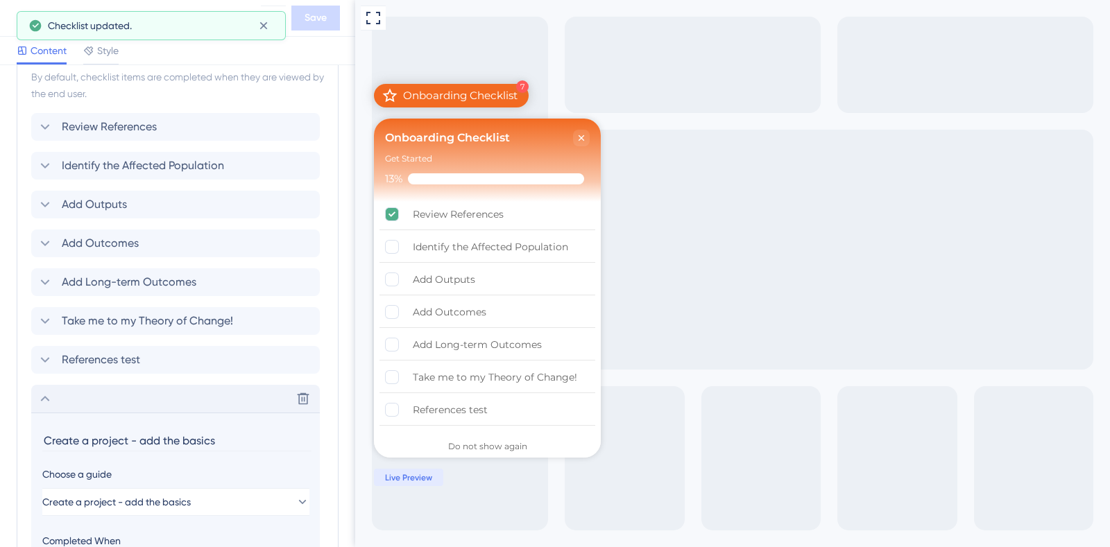
click at [49, 397] on icon at bounding box center [45, 399] width 17 height 17
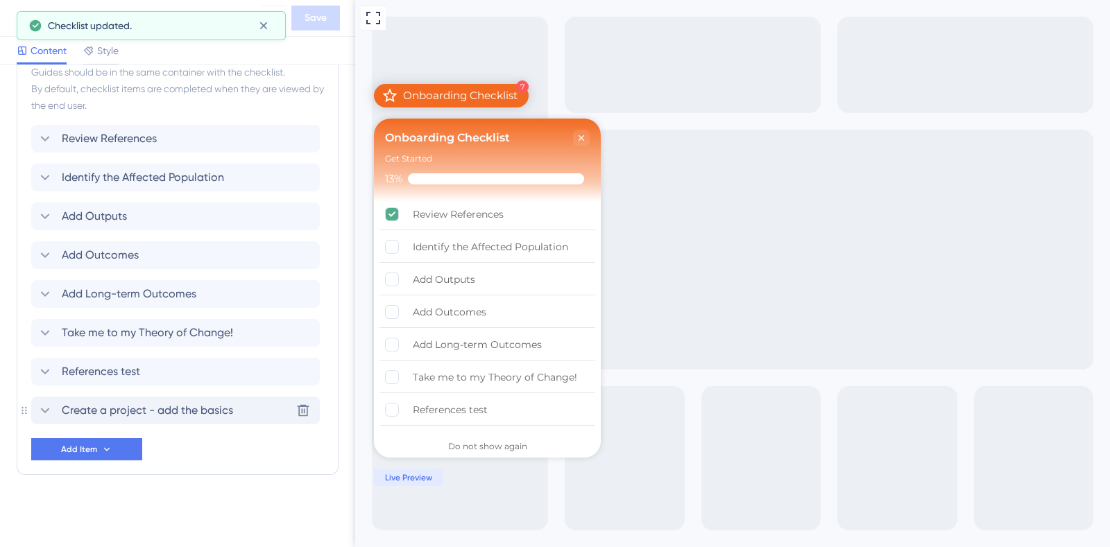
scroll to position [634, 0]
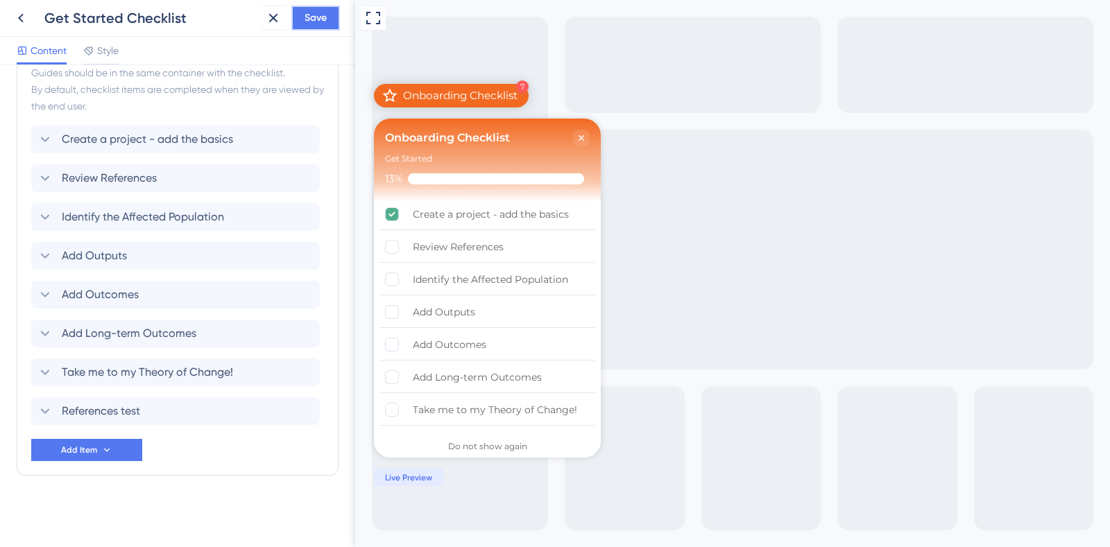
click at [314, 29] on button "Save" at bounding box center [315, 18] width 49 height 25
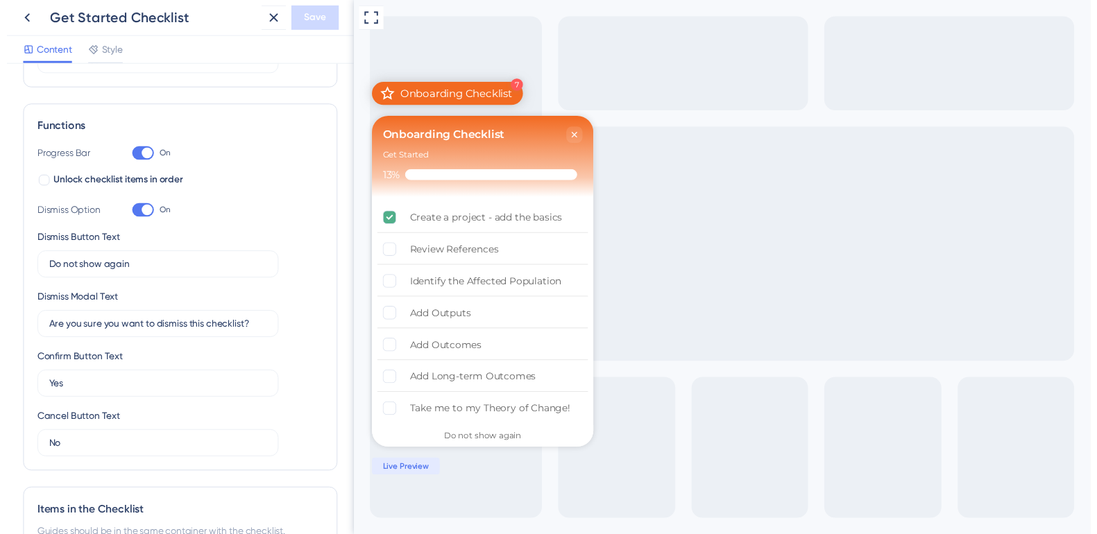
scroll to position [0, 0]
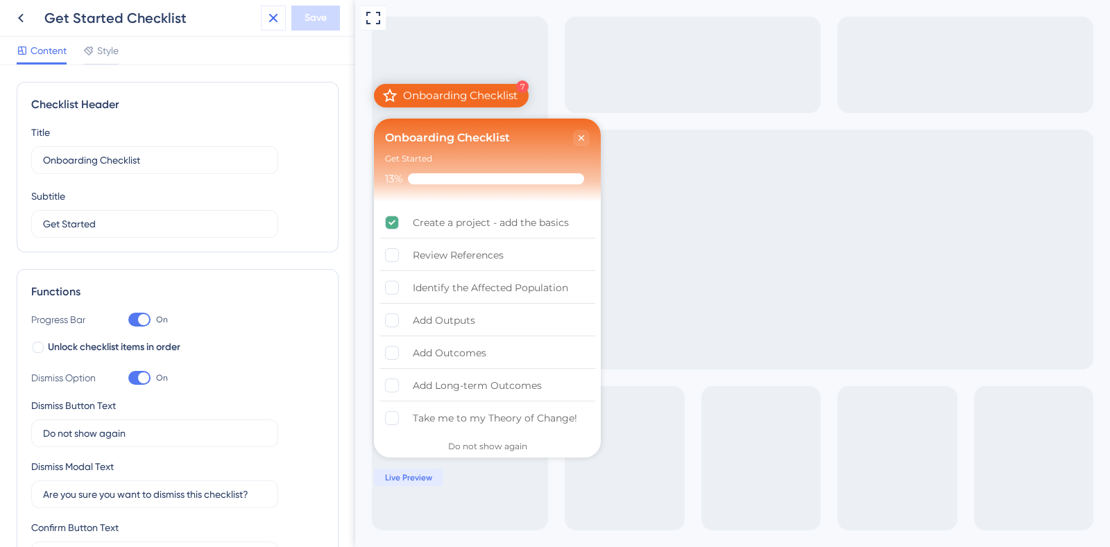
click at [279, 19] on icon at bounding box center [273, 18] width 17 height 17
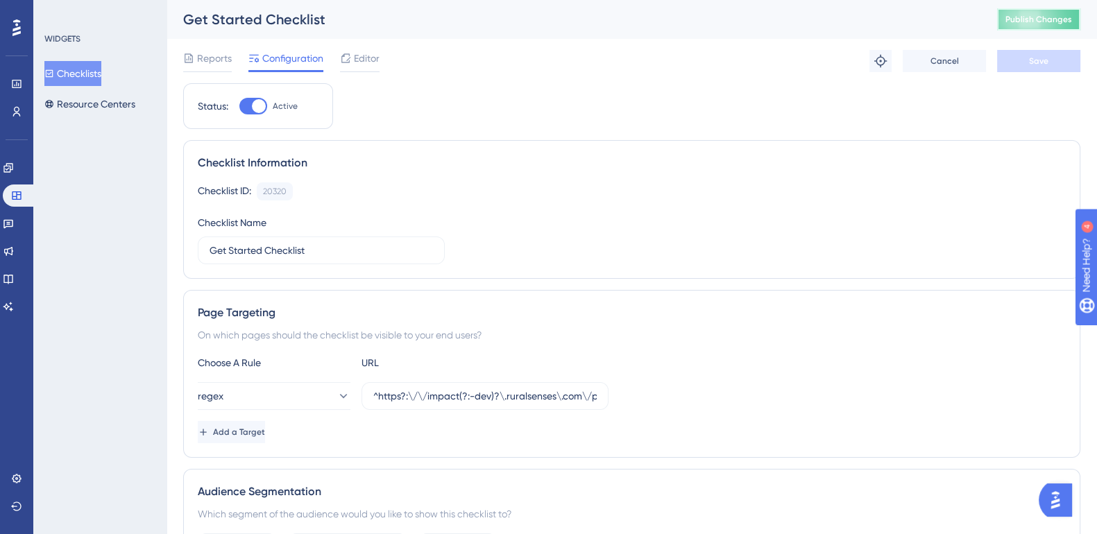
click at [1057, 16] on span "Publish Changes" at bounding box center [1038, 19] width 67 height 11
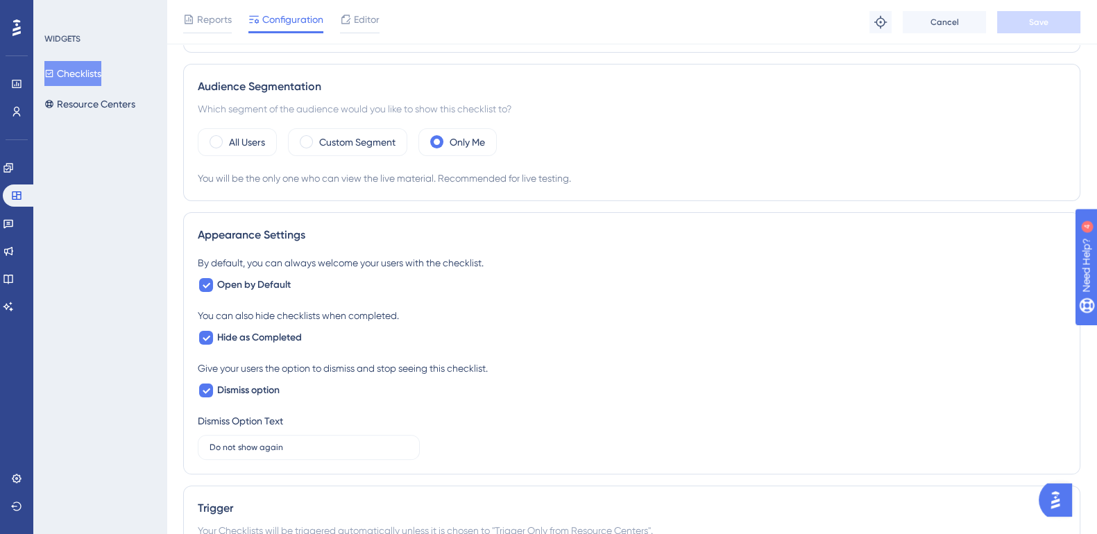
scroll to position [520, 0]
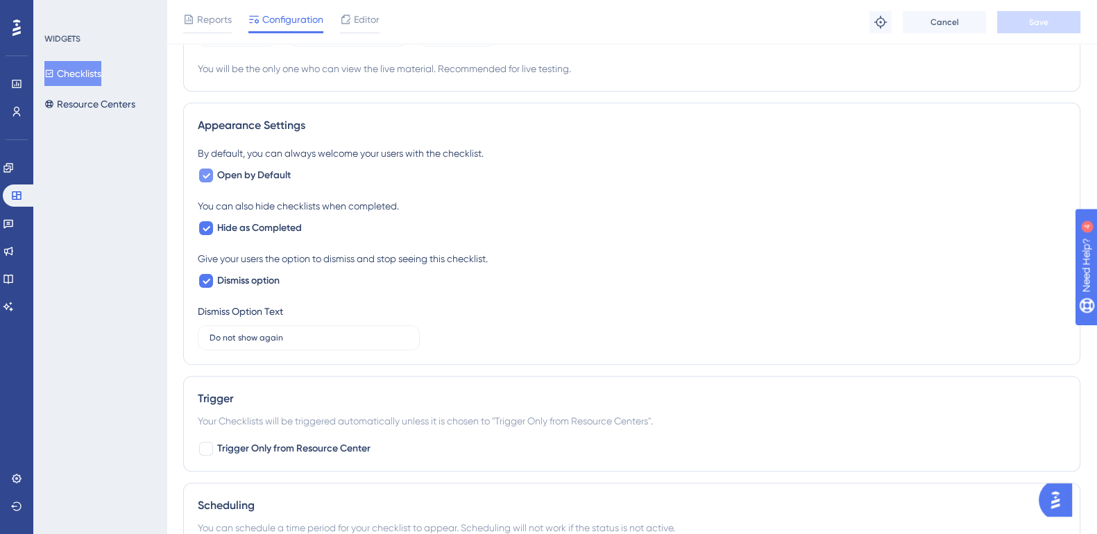
click at [206, 178] on icon at bounding box center [206, 175] width 8 height 11
checkbox input "false"
click at [1070, 23] on button "Save" at bounding box center [1038, 22] width 83 height 22
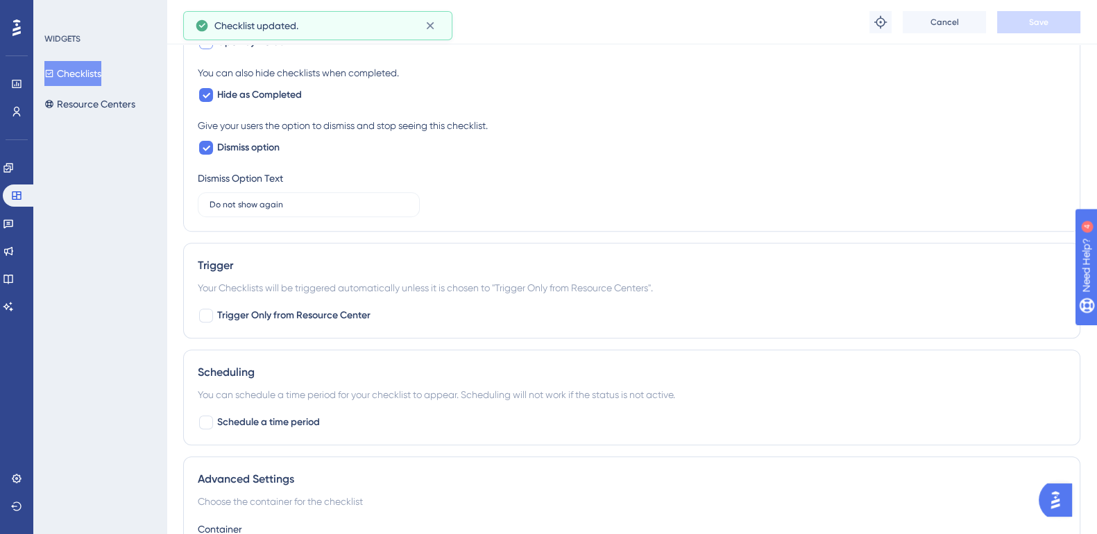
scroll to position [757, 0]
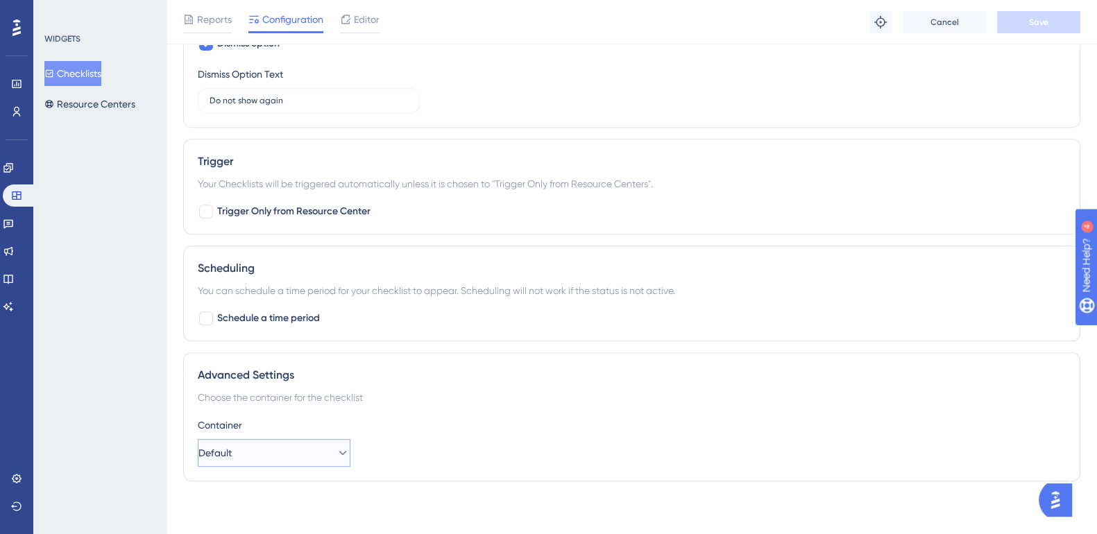
click at [312, 463] on button "Default" at bounding box center [274, 453] width 153 height 28
click at [312, 442] on button "Default" at bounding box center [274, 453] width 153 height 28
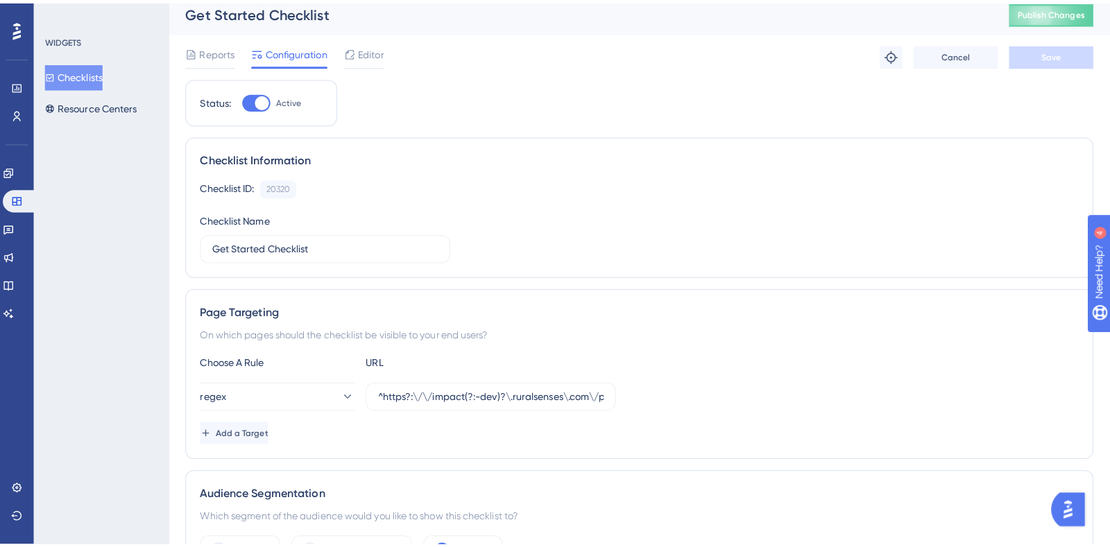
scroll to position [0, 0]
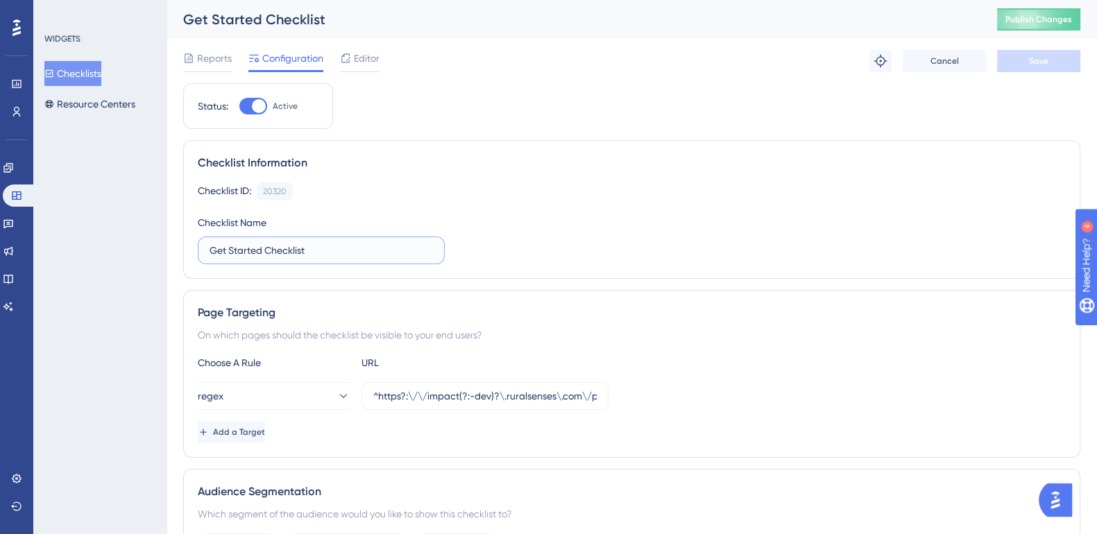
click at [327, 248] on input "Get Started Checklist" at bounding box center [320, 250] width 223 height 15
click at [230, 249] on input "Get Started Checklist" at bounding box center [320, 250] width 223 height 15
click at [1036, 15] on span "Publish Changes" at bounding box center [1038, 19] width 67 height 11
click at [366, 53] on span "Editor" at bounding box center [367, 58] width 26 height 17
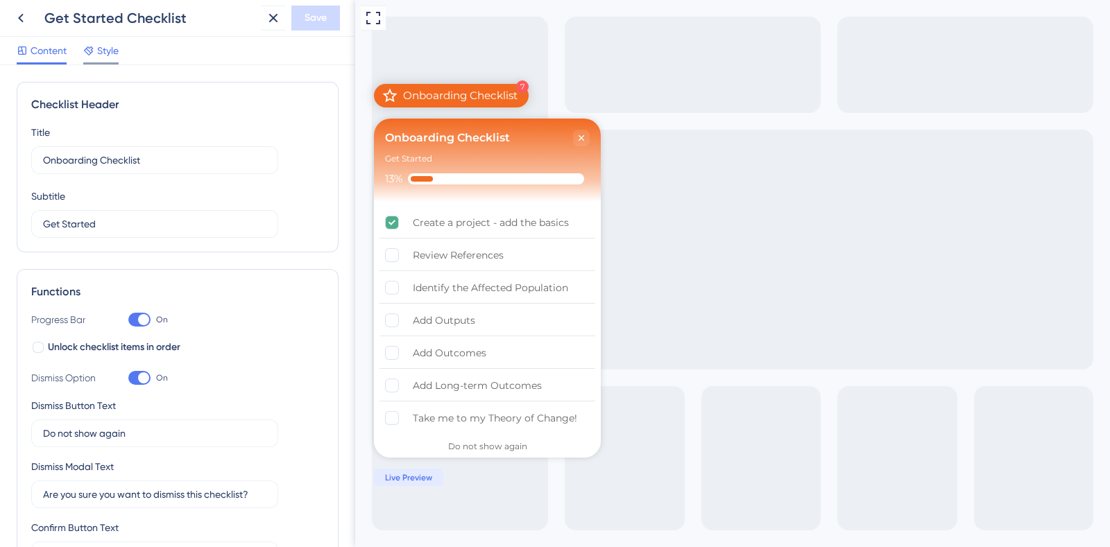
click at [97, 53] on span "Style" at bounding box center [108, 50] width 22 height 17
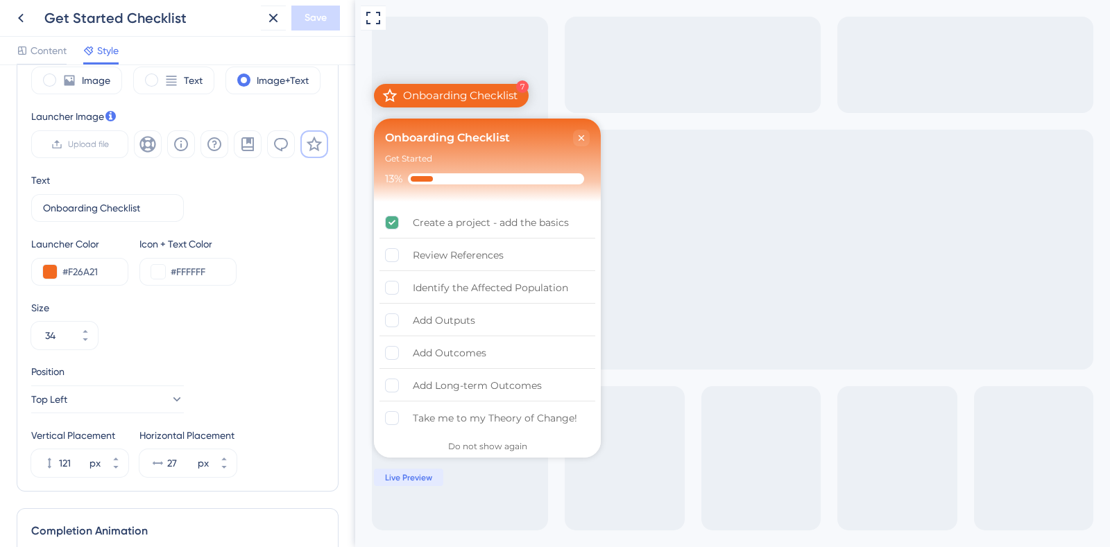
scroll to position [520, 0]
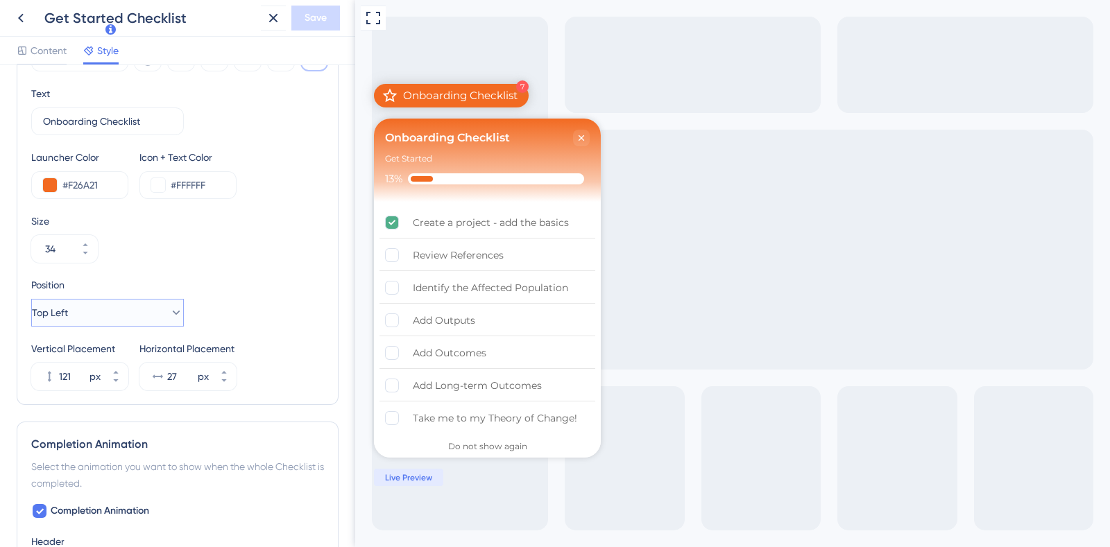
click at [140, 310] on button "Top Left" at bounding box center [107, 313] width 153 height 28
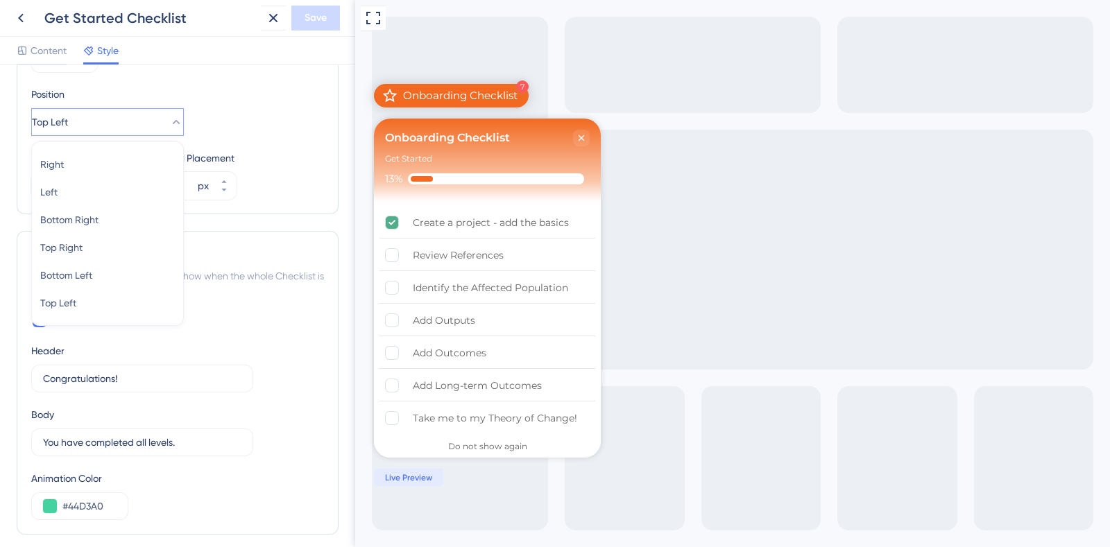
scroll to position [769, 0]
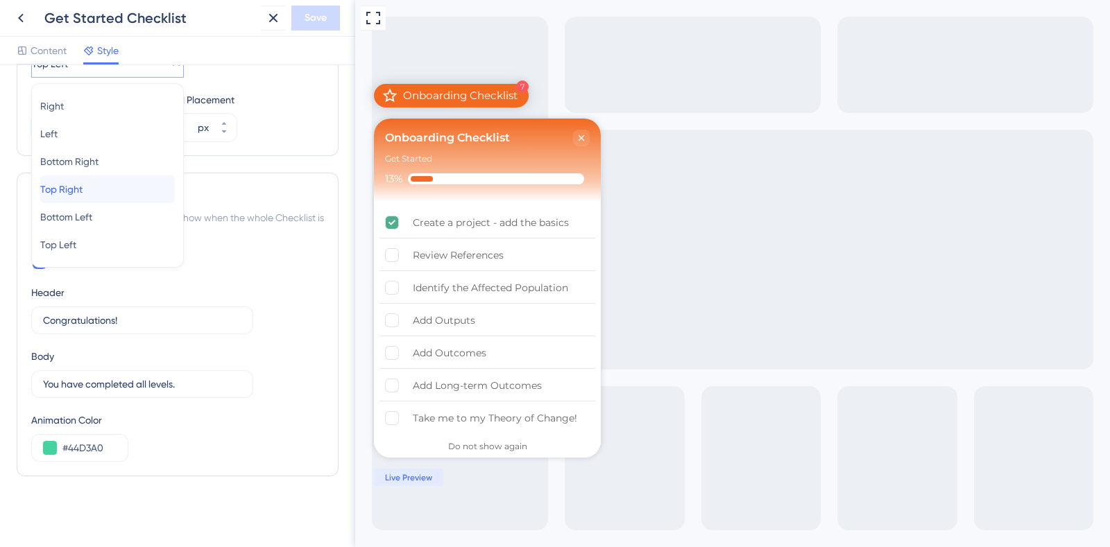
click at [108, 182] on div "Top Right Top Right" at bounding box center [107, 189] width 135 height 28
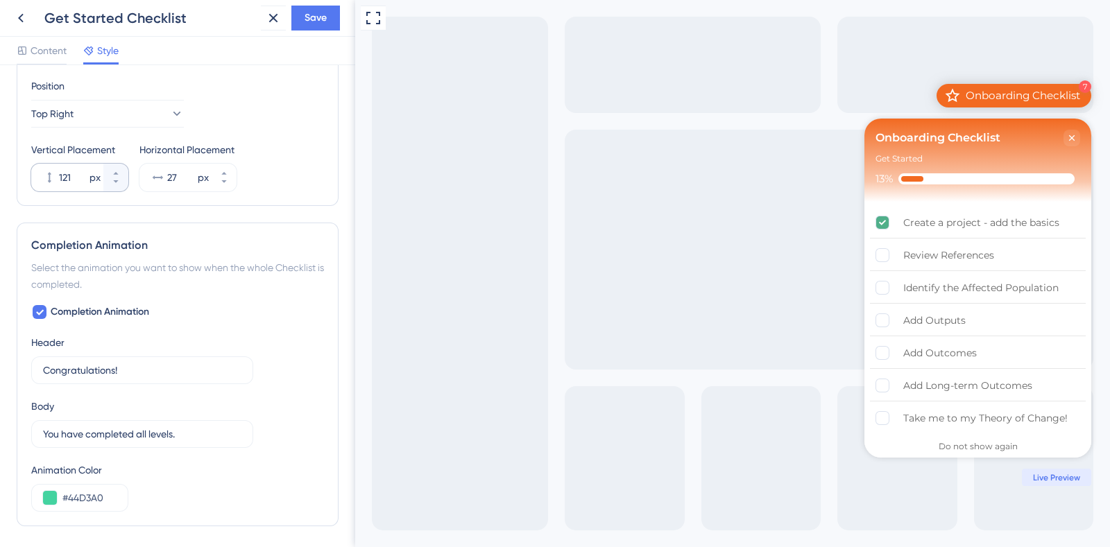
scroll to position [683, 0]
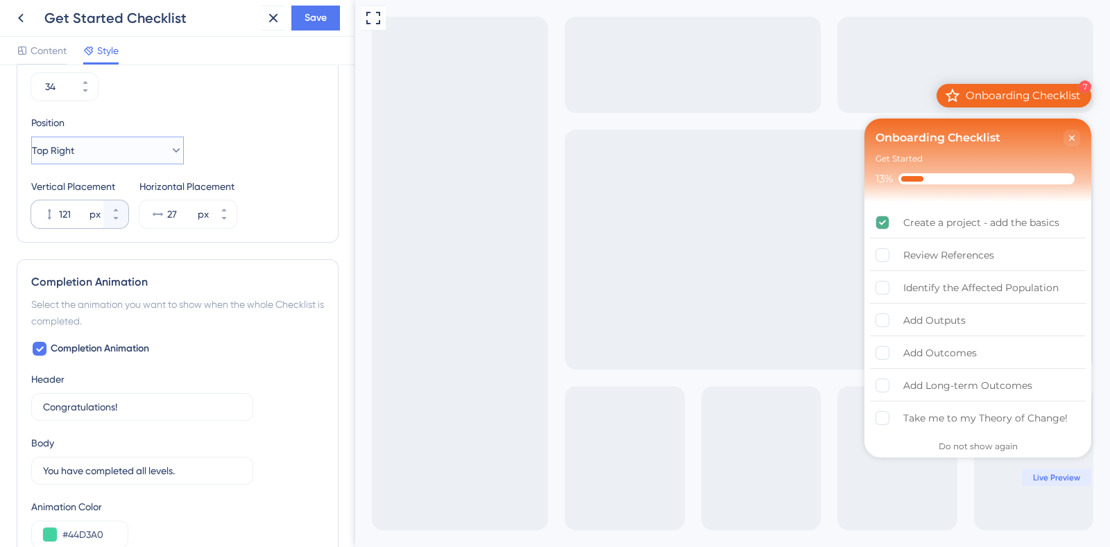
click at [102, 140] on button "Top Right" at bounding box center [107, 151] width 153 height 28
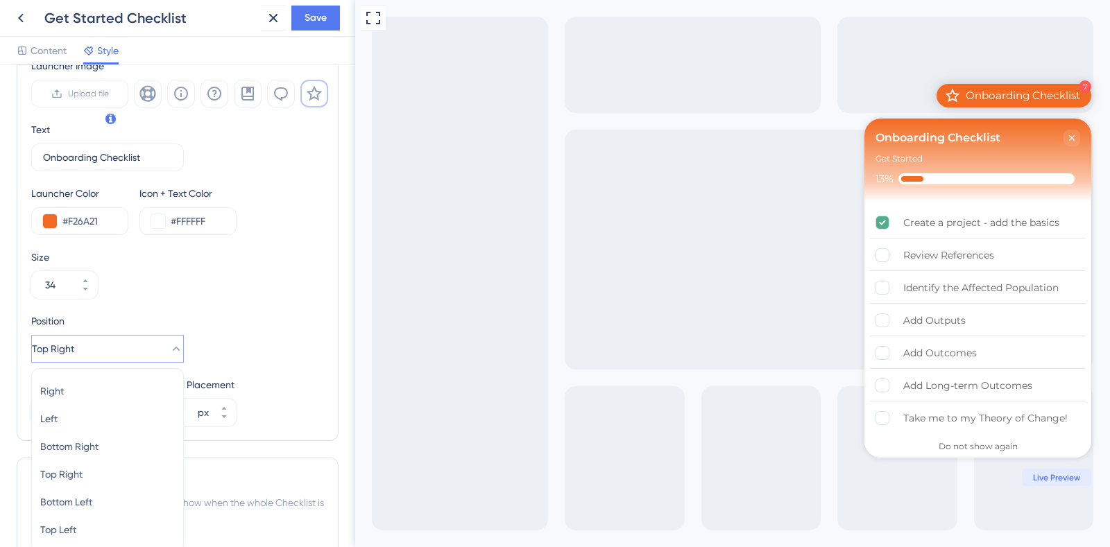
scroll to position [422, 0]
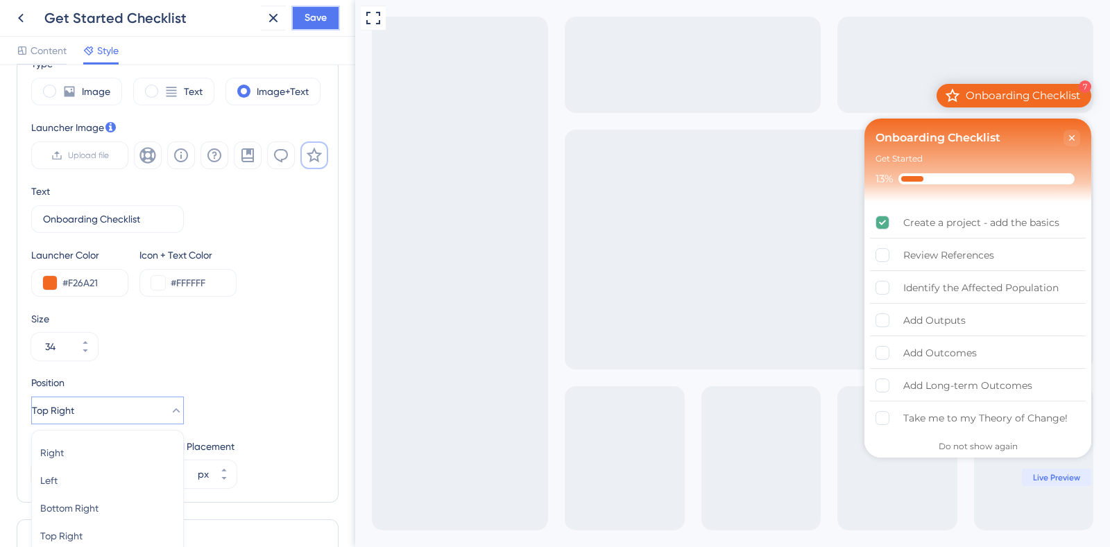
click at [316, 20] on span "Save" at bounding box center [315, 18] width 22 height 17
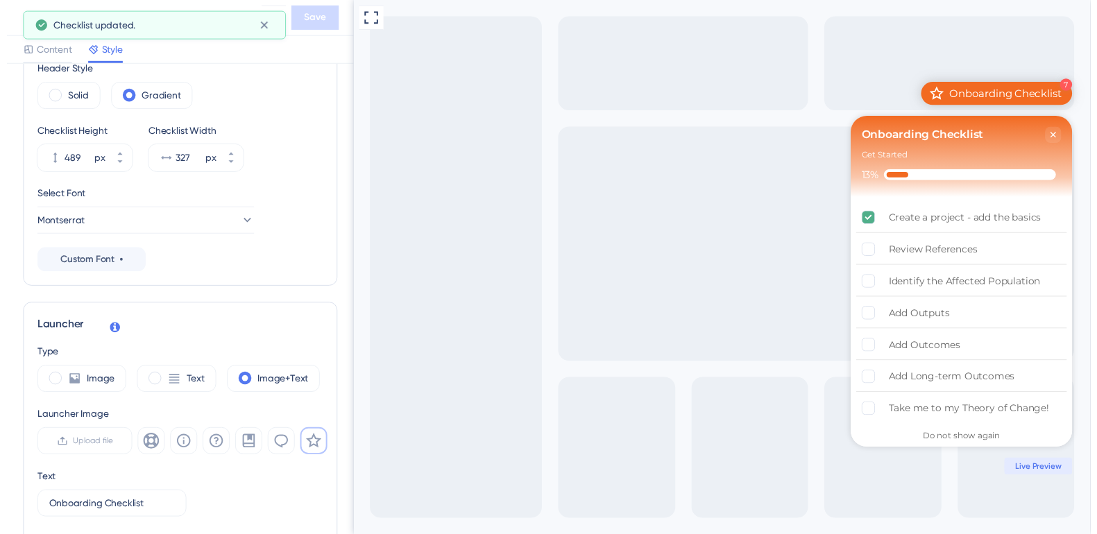
scroll to position [0, 0]
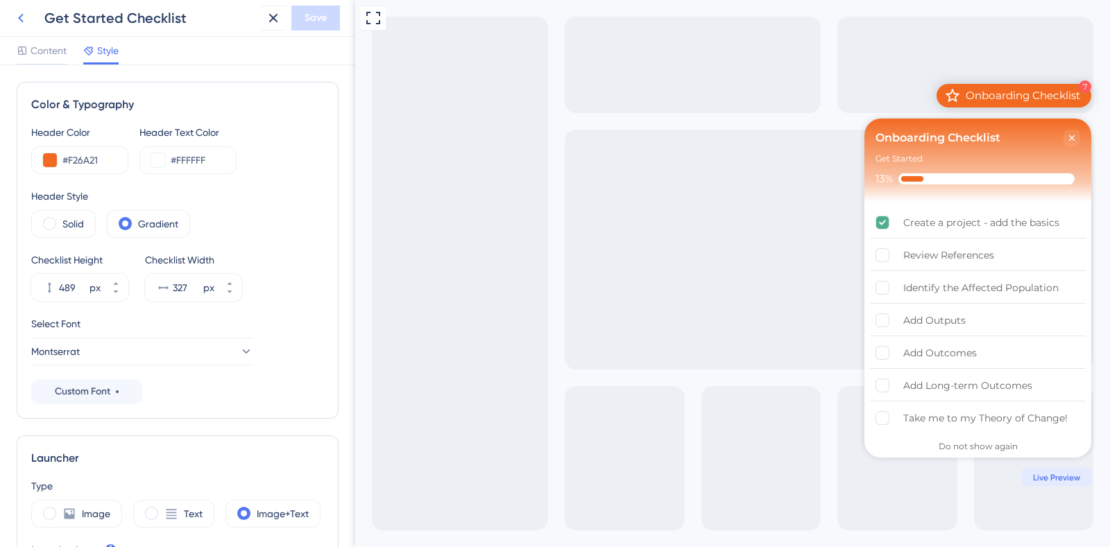
click at [22, 24] on icon at bounding box center [20, 18] width 17 height 17
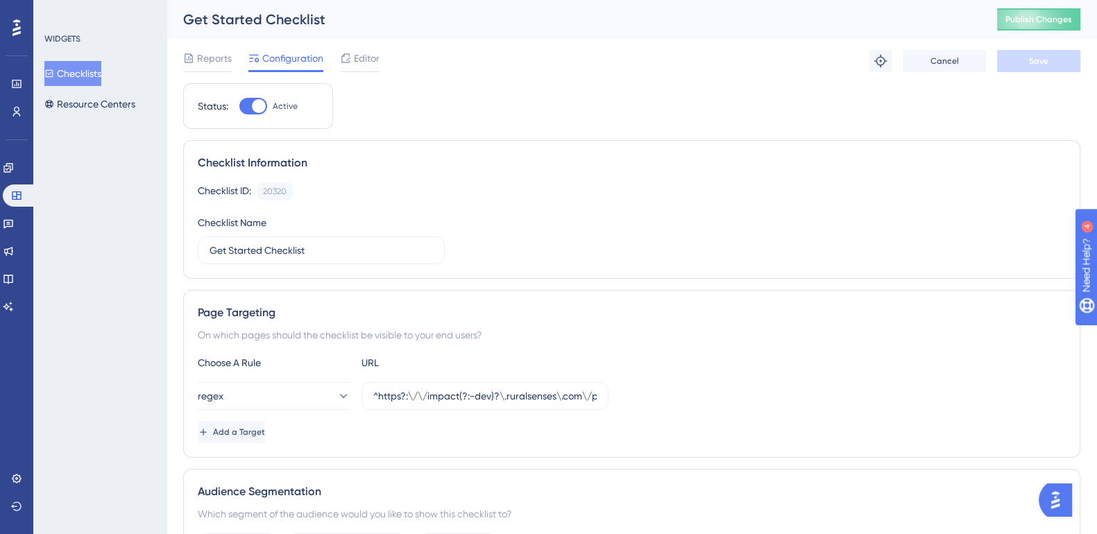
drag, startPoint x: 1034, startPoint y: 1, endPoint x: 1022, endPoint y: 5, distance: 12.3
click at [667, 167] on div "Checklist Information" at bounding box center [632, 163] width 868 height 17
click at [1040, 27] on button "Publish Changes" at bounding box center [1038, 19] width 83 height 22
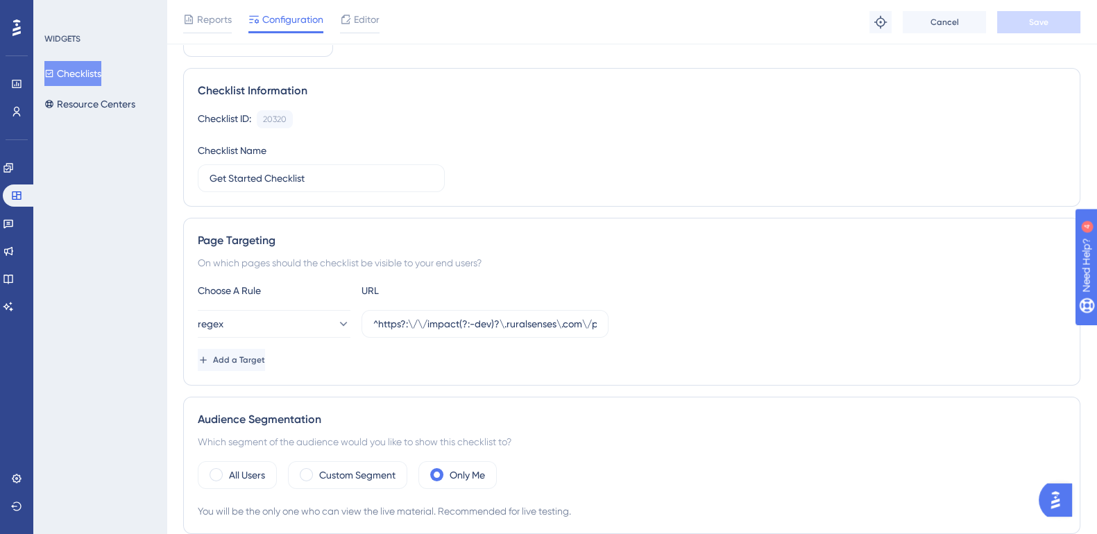
scroll to position [79, 0]
click at [549, 322] on input "^https?:\/\/impact(?:-dev)?\.ruralsenses\.com\/projects\/[a-fA-F0-9]{24}(?:\/.*…" at bounding box center [484, 322] width 223 height 15
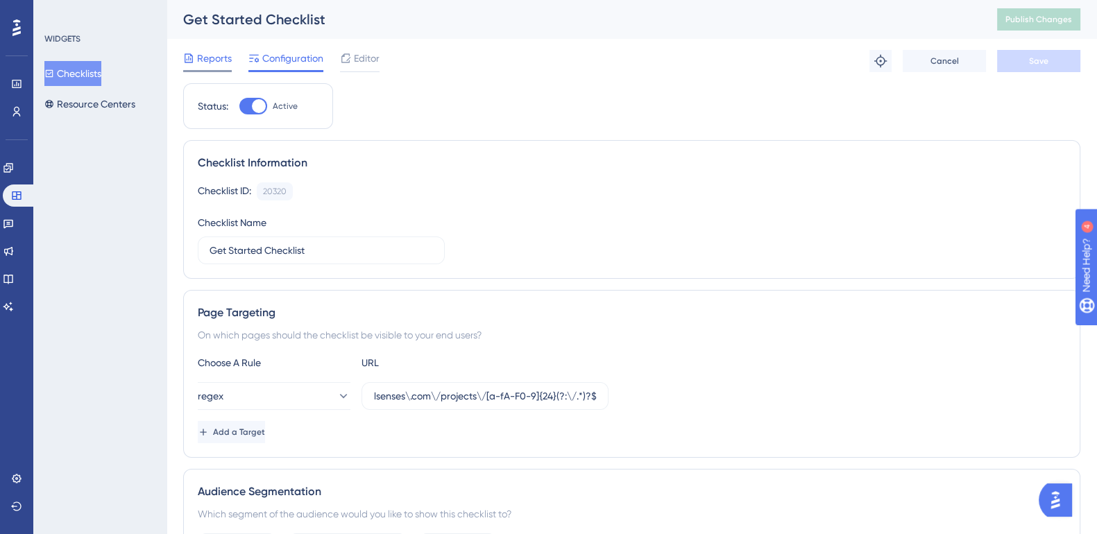
scroll to position [0, 0]
click at [226, 58] on span "Reports" at bounding box center [214, 58] width 35 height 17
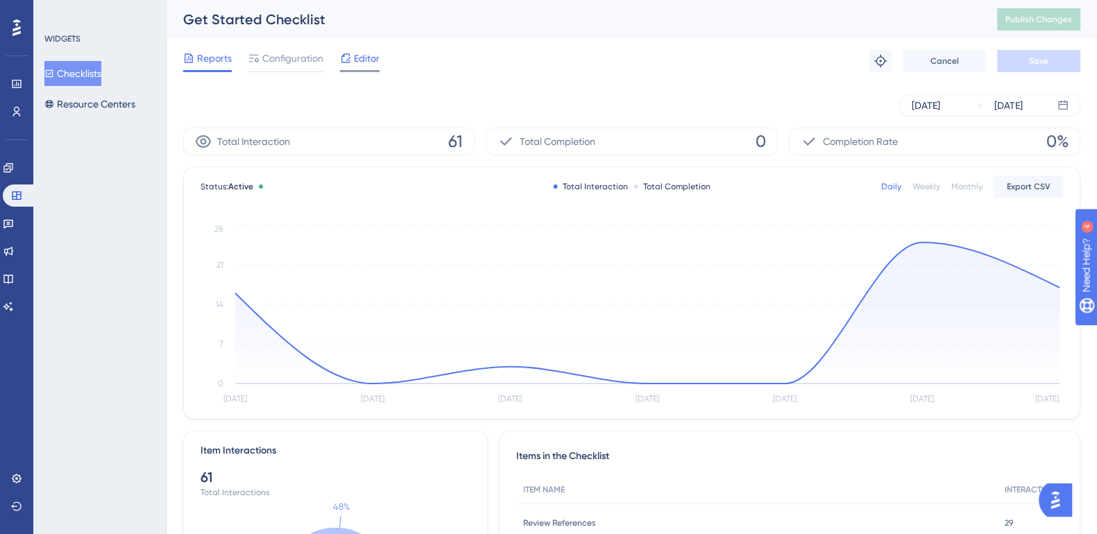
click at [350, 60] on icon at bounding box center [345, 58] width 11 height 11
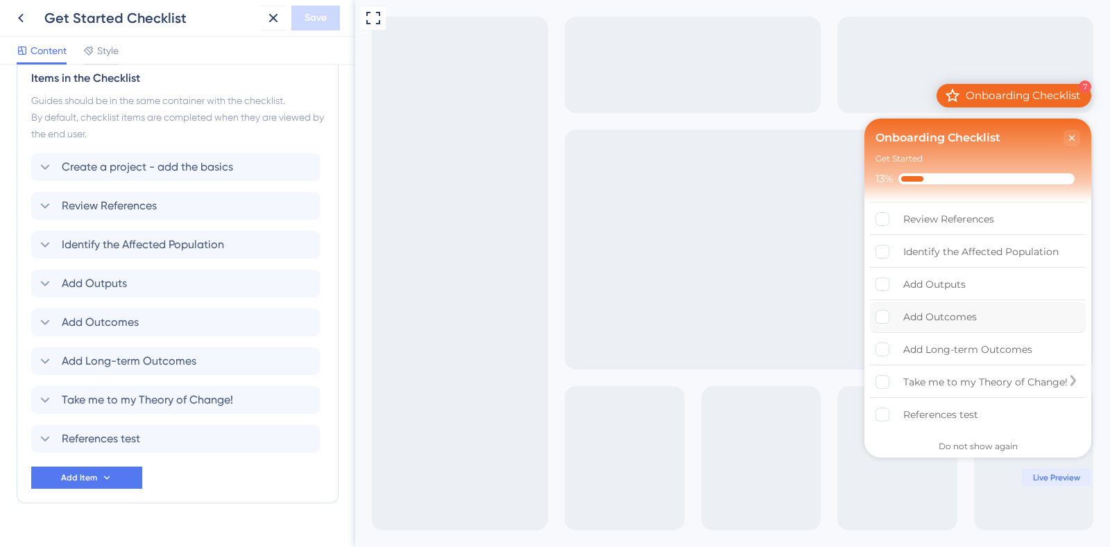
scroll to position [41, 0]
click at [112, 438] on span "References test" at bounding box center [101, 439] width 78 height 17
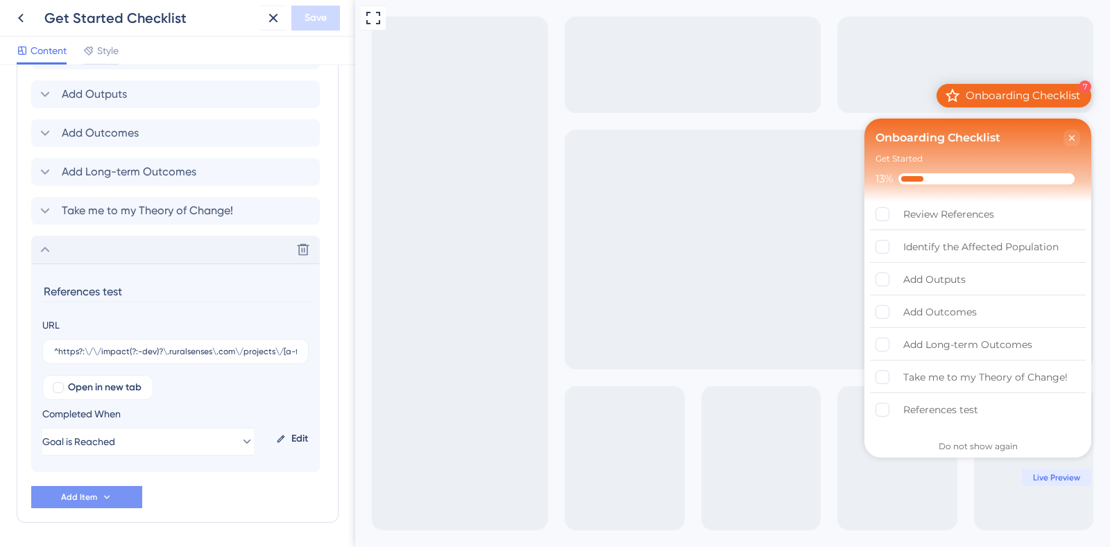
scroll to position [842, 0]
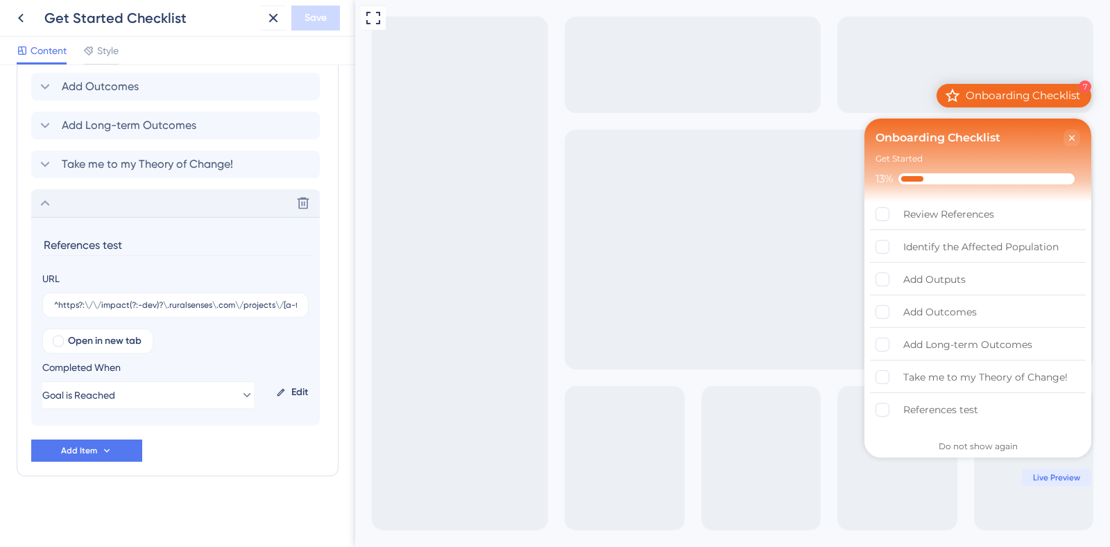
click at [98, 246] on input "References test" at bounding box center [176, 245] width 269 height 22
type input "Reference test"
click at [200, 302] on input "^https?:\/\/impact(?:-dev)?\.ruralsenses\.com\/projects\/[a-fA-F0-9]{24}\/refer…" at bounding box center [175, 305] width 243 height 10
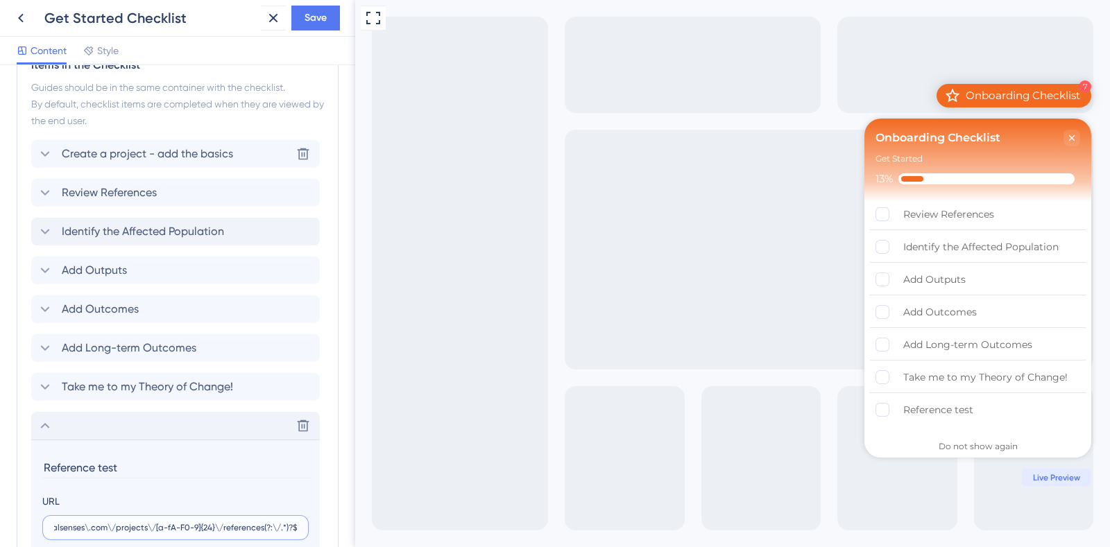
scroll to position [582, 0]
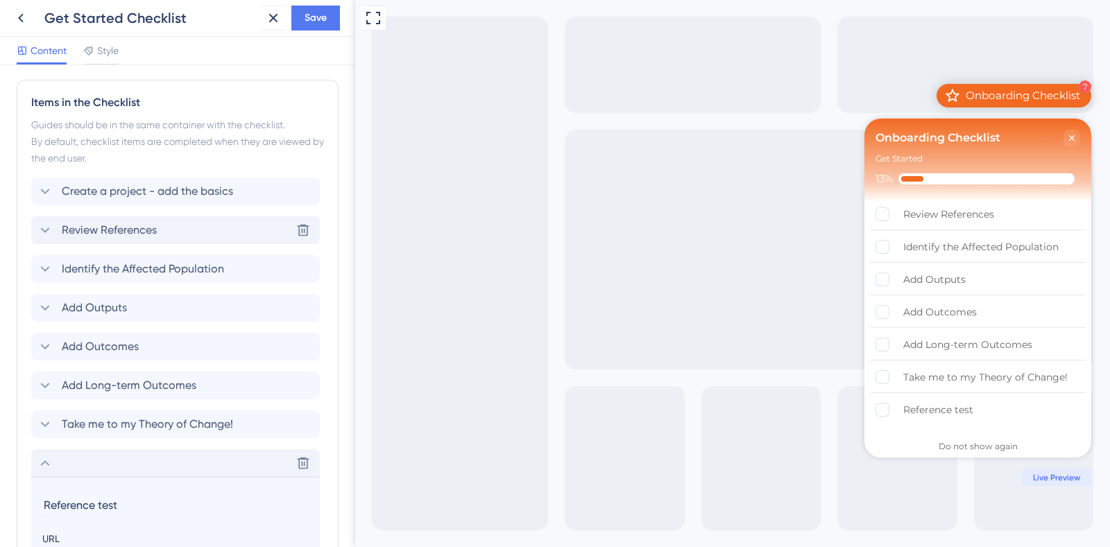
click at [50, 230] on icon at bounding box center [45, 230] width 17 height 17
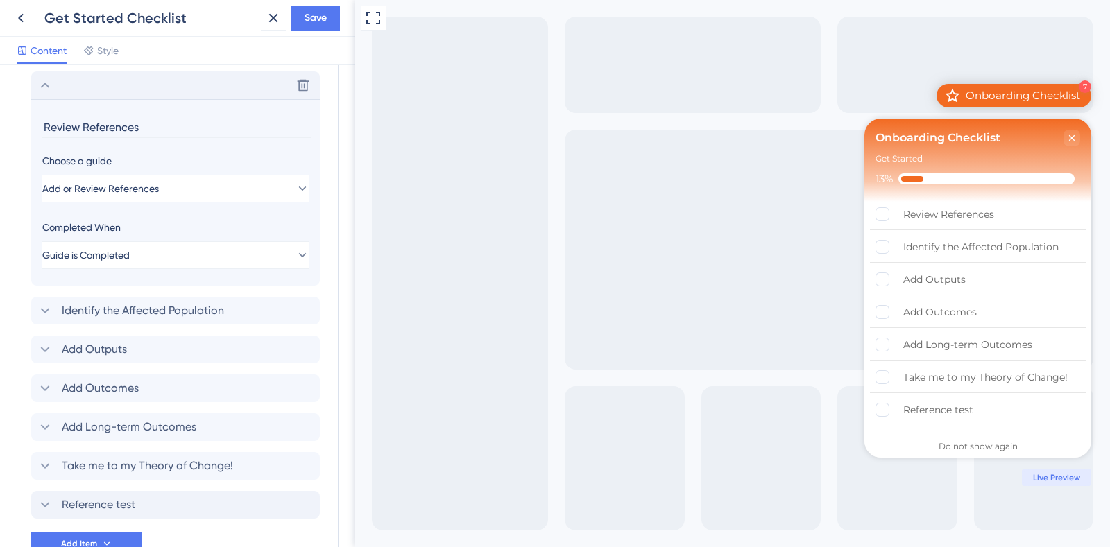
scroll to position [732, 0]
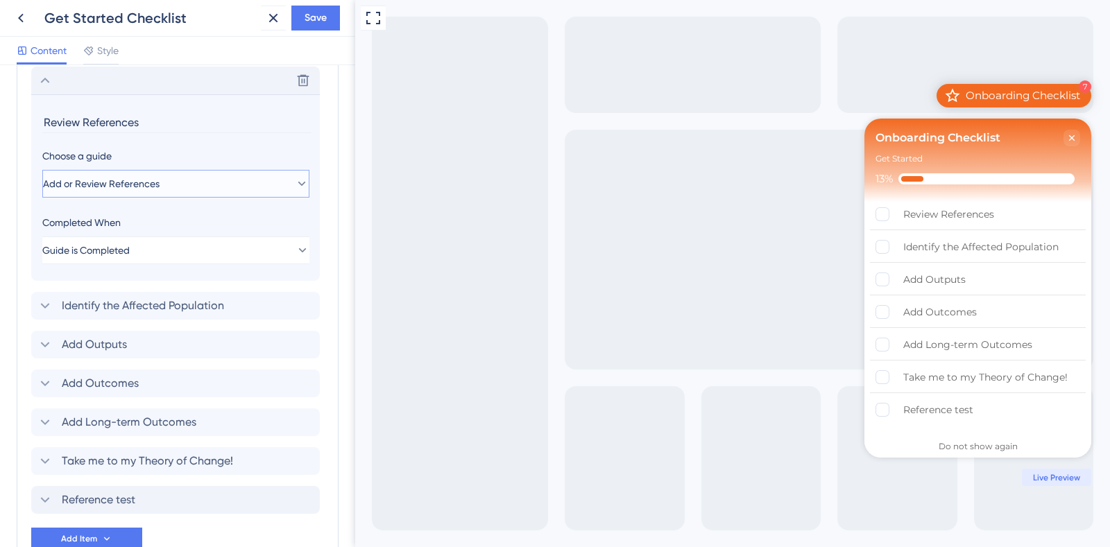
click at [93, 191] on button "Add or Review References" at bounding box center [175, 184] width 267 height 28
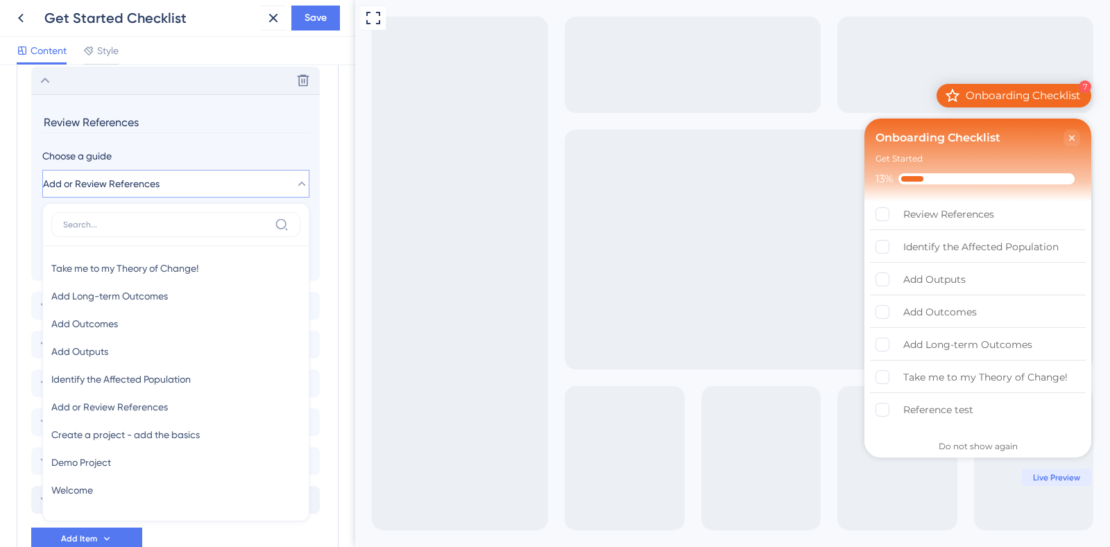
scroll to position [787, 0]
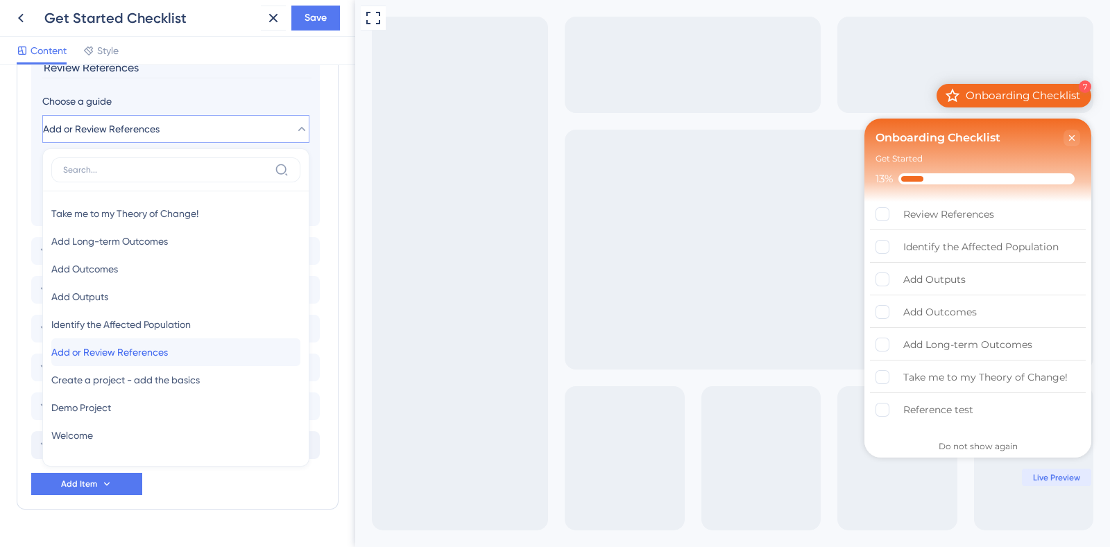
click at [139, 345] on span "Add or Review References" at bounding box center [109, 352] width 117 height 17
type input "Add or Review References"
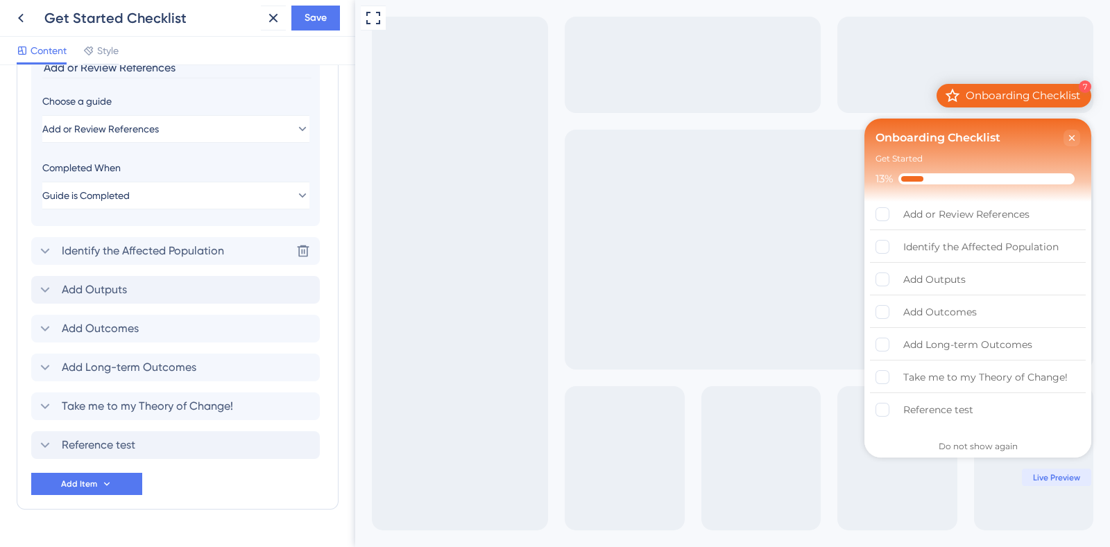
scroll to position [700, 0]
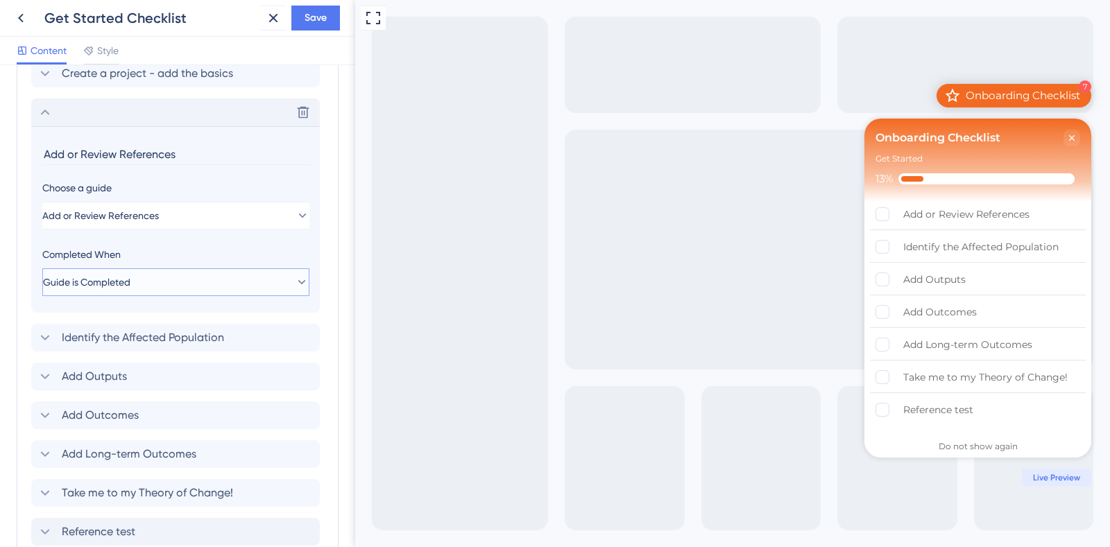
click at [209, 291] on button "Guide is Completed" at bounding box center [175, 282] width 267 height 28
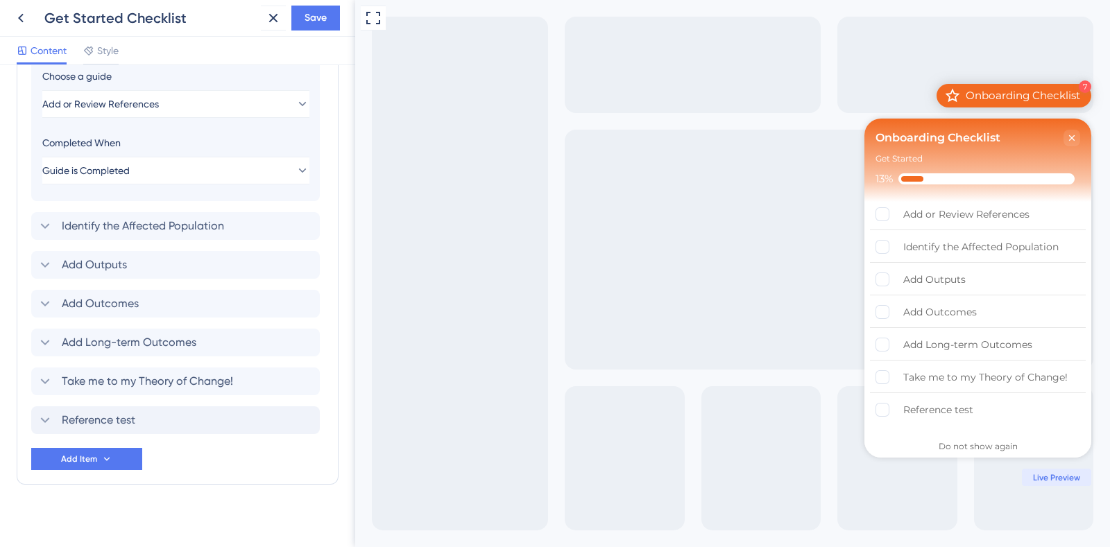
scroll to position [820, 0]
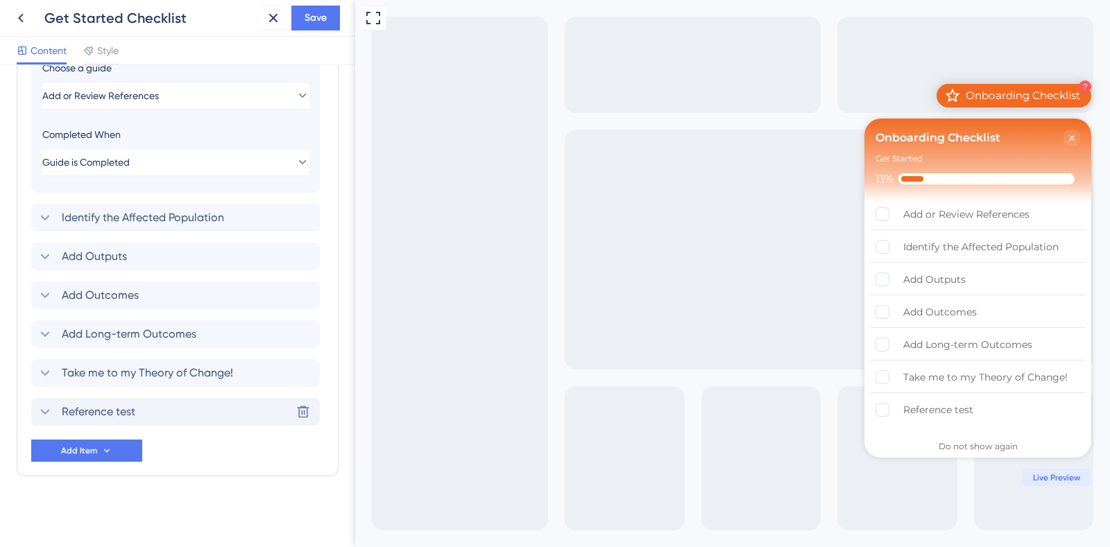
click at [132, 404] on span "Reference test" at bounding box center [99, 412] width 74 height 17
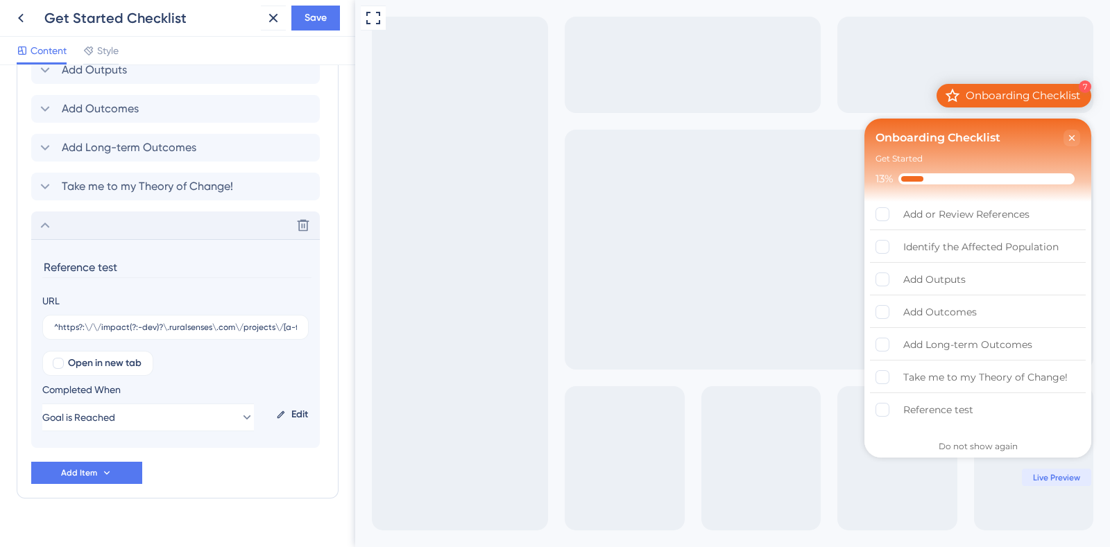
scroll to position [842, 0]
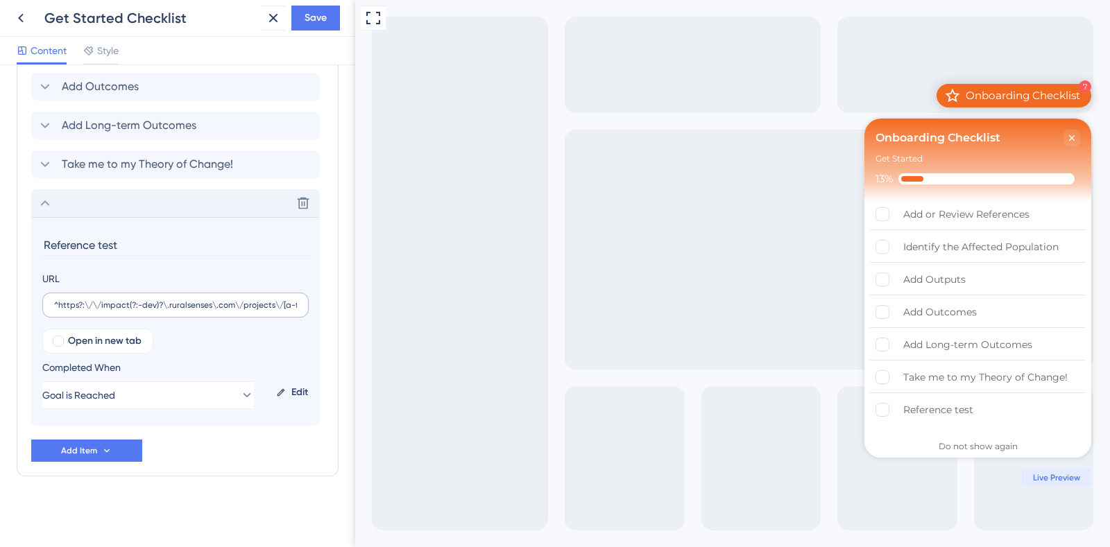
click at [173, 310] on label "^https?:\/\/impact(?:-dev)?\.ruralsenses\.com\/projects\/[a-fA-F0-9]{24}\/refer…" at bounding box center [175, 305] width 266 height 25
click at [173, 310] on input "^https?:\/\/impact(?:-dev)?\.ruralsenses\.com\/projects\/[a-fA-F0-9]{24}\/refer…" at bounding box center [175, 305] width 243 height 10
click at [173, 310] on label "^https?:\/\/impact(?:-dev)?\.ruralsenses\.com\/projects\/[a-fA-F0-9]{24}\/refer…" at bounding box center [175, 305] width 266 height 25
click at [173, 310] on input "^https?:\/\/impact(?:-dev)?\.ruralsenses\.com\/projects\/[a-fA-F0-9]{24}\/refer…" at bounding box center [175, 305] width 243 height 10
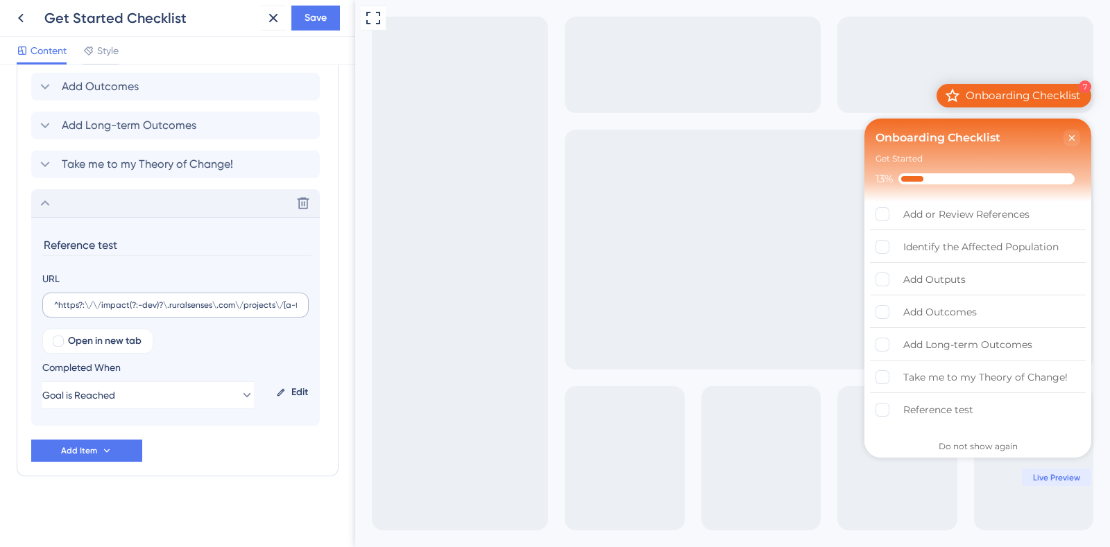
click at [173, 310] on label "^https?:\/\/impact(?:-dev)?\.ruralsenses\.com\/projects\/[a-fA-F0-9]{24}\/refer…" at bounding box center [175, 305] width 266 height 25
click at [173, 310] on input "^https?:\/\/impact(?:-dev)?\.ruralsenses\.com\/projects\/[a-fA-F0-9]{24}\/refer…" at bounding box center [175, 305] width 243 height 10
click at [308, 12] on span "Save" at bounding box center [315, 18] width 22 height 17
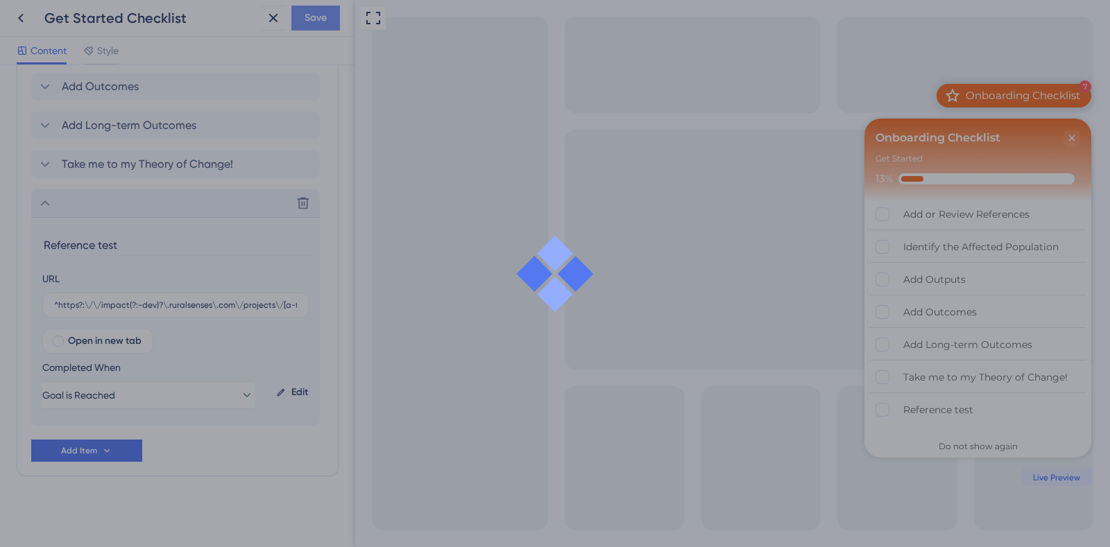
click at [313, 19] on div at bounding box center [555, 273] width 1110 height 547
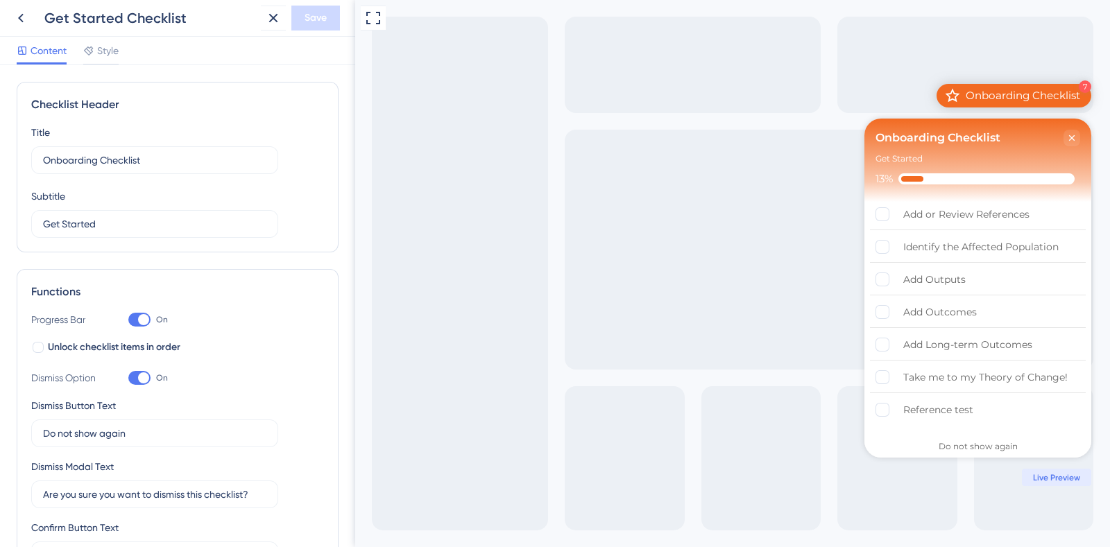
click at [280, 21] on icon at bounding box center [273, 18] width 17 height 17
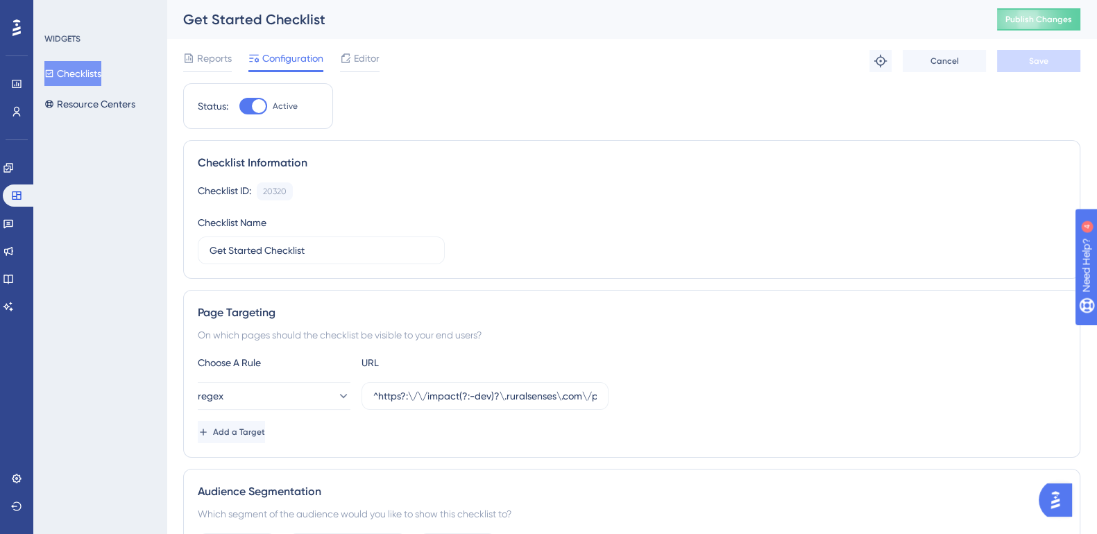
click at [1054, 3] on div "Get Started Checklist Publish Changes" at bounding box center [631, 19] width 930 height 39
click at [1058, 18] on span "Publish Changes" at bounding box center [1038, 19] width 67 height 11
click at [14, 172] on icon at bounding box center [8, 167] width 11 height 11
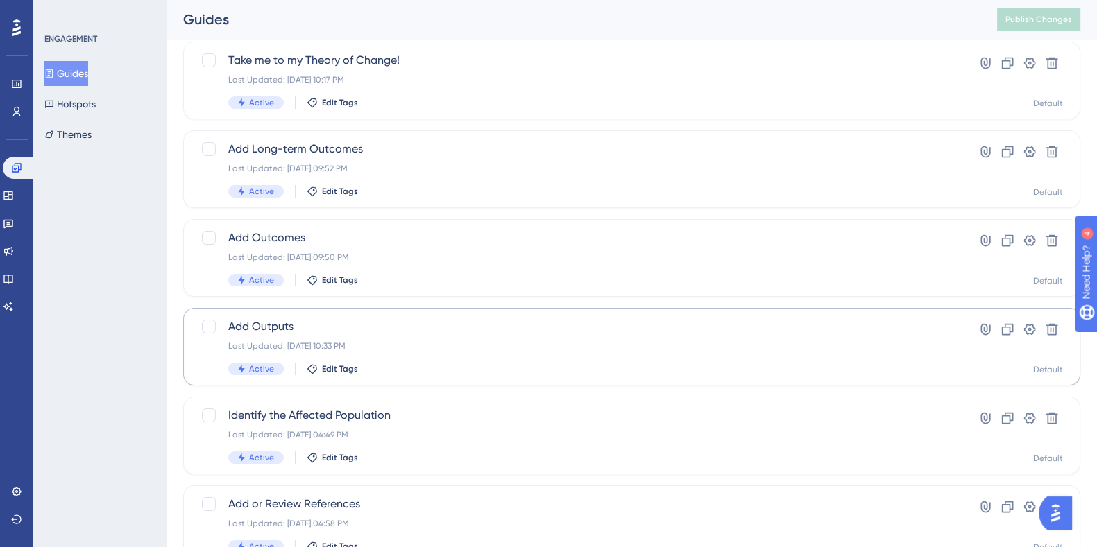
scroll to position [173, 0]
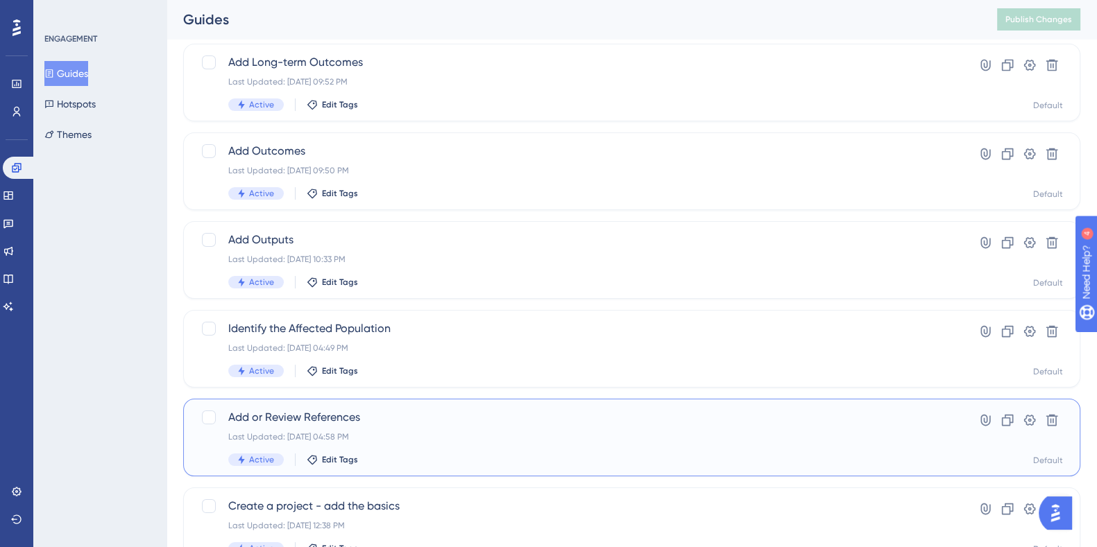
click at [332, 420] on span "Add or Review References" at bounding box center [576, 417] width 696 height 17
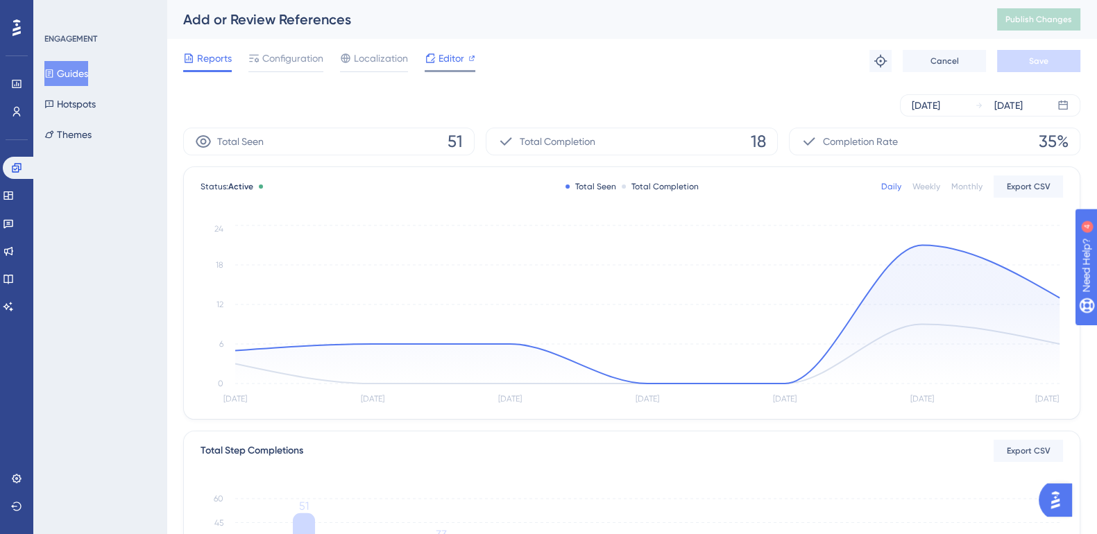
click at [444, 66] on div "Editor" at bounding box center [449, 61] width 51 height 22
click at [274, 59] on span "Configuration" at bounding box center [292, 58] width 61 height 17
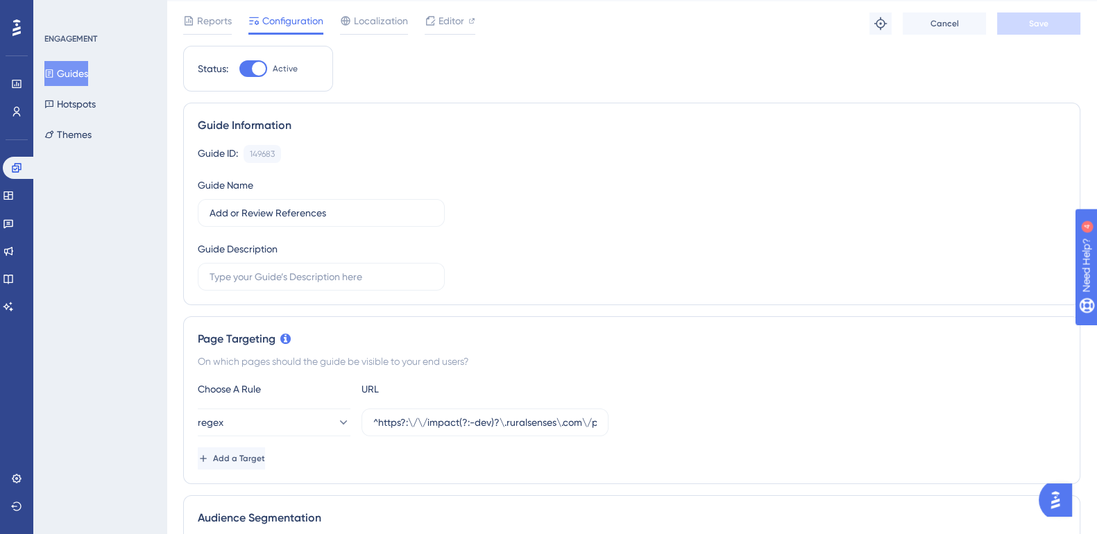
scroll to position [86, 0]
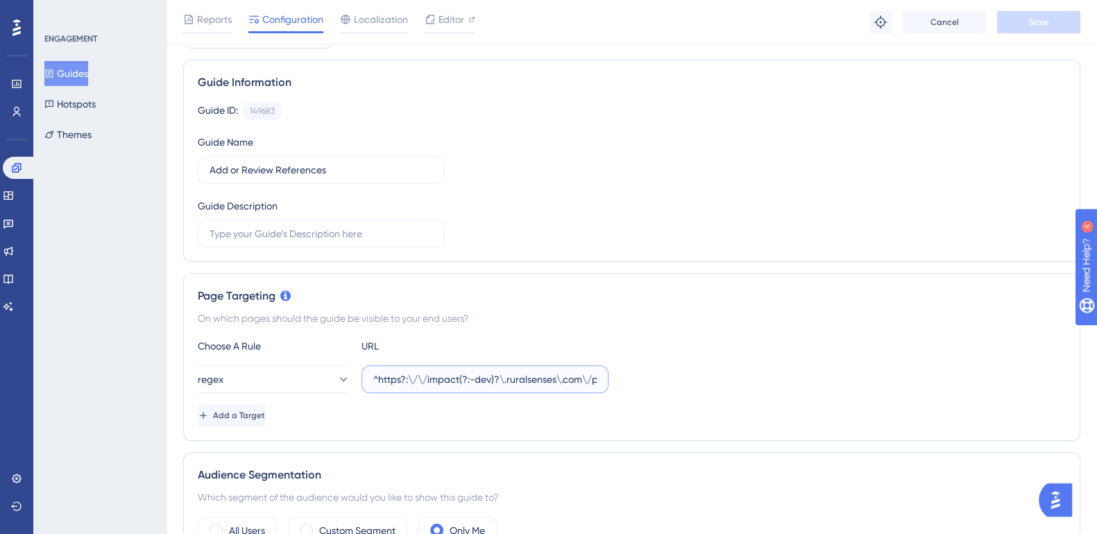
click at [455, 378] on input "^https?:\/\/impact(?:-dev)?\.ruralsenses\.com\/projects\/[a-fA-F0-9]{24}\/refer…" at bounding box center [484, 379] width 223 height 15
